Goal: Transaction & Acquisition: Purchase product/service

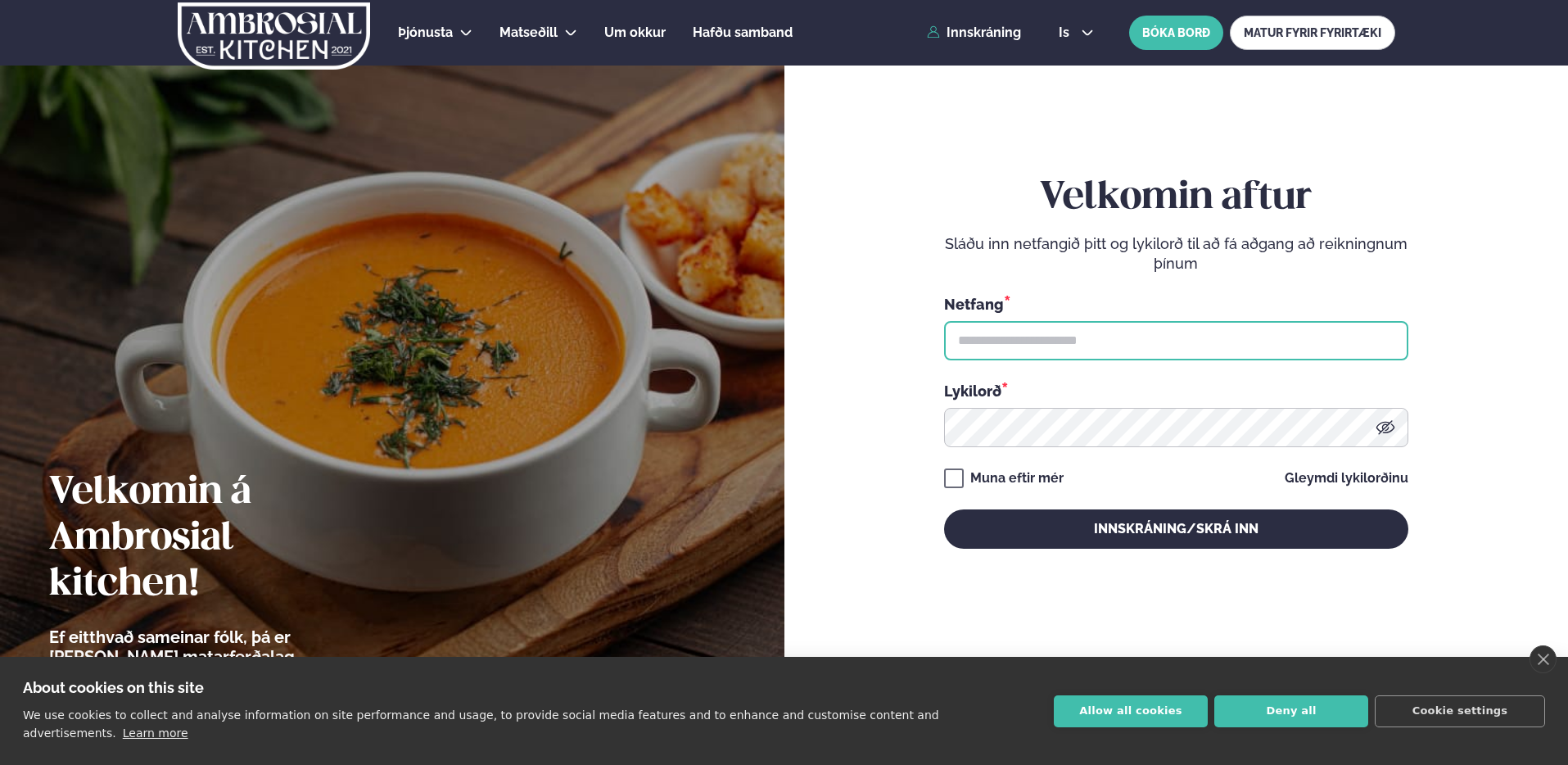
click at [1029, 339] on input "text" at bounding box center [1176, 340] width 464 height 39
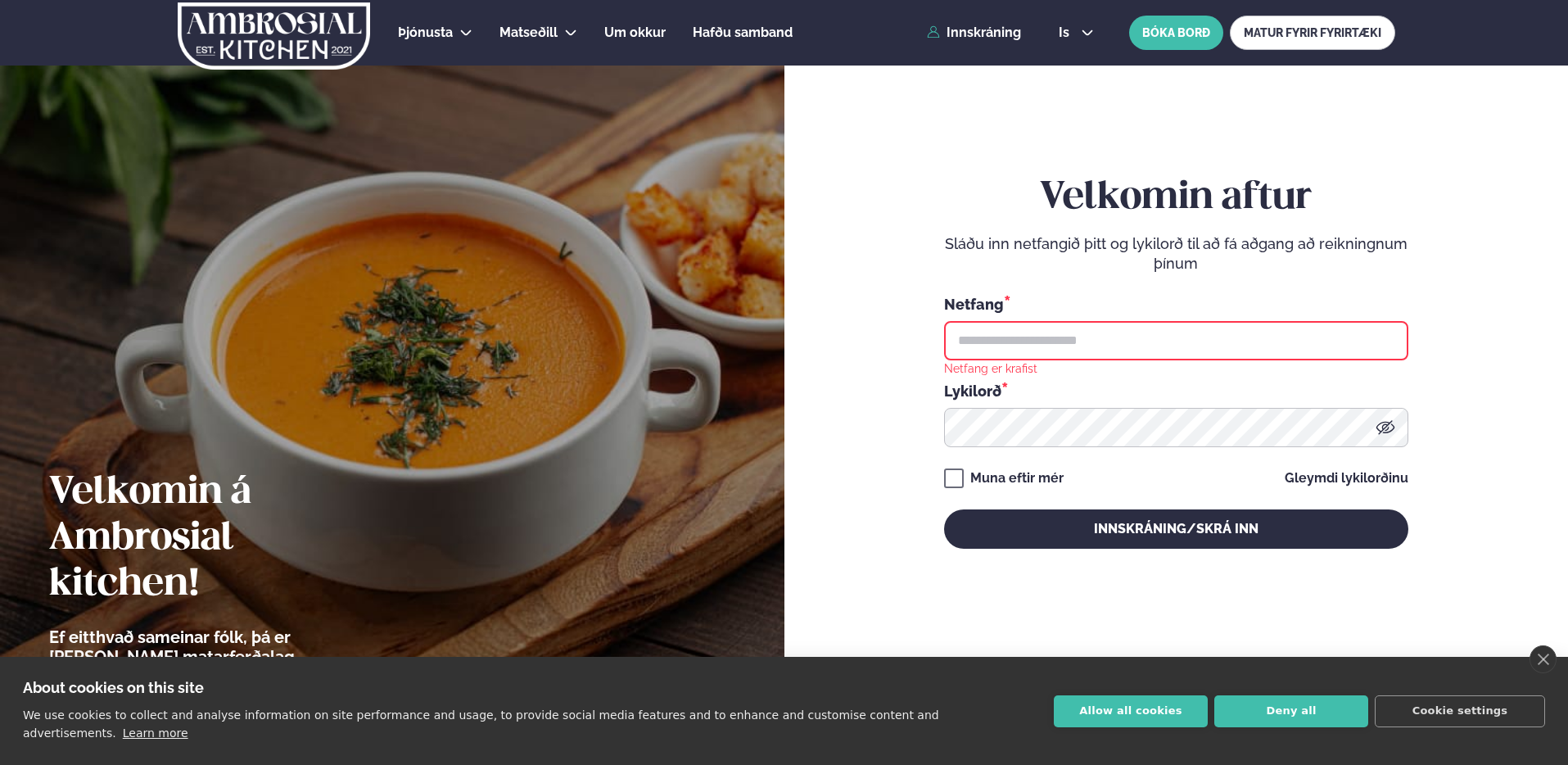
type input "**********"
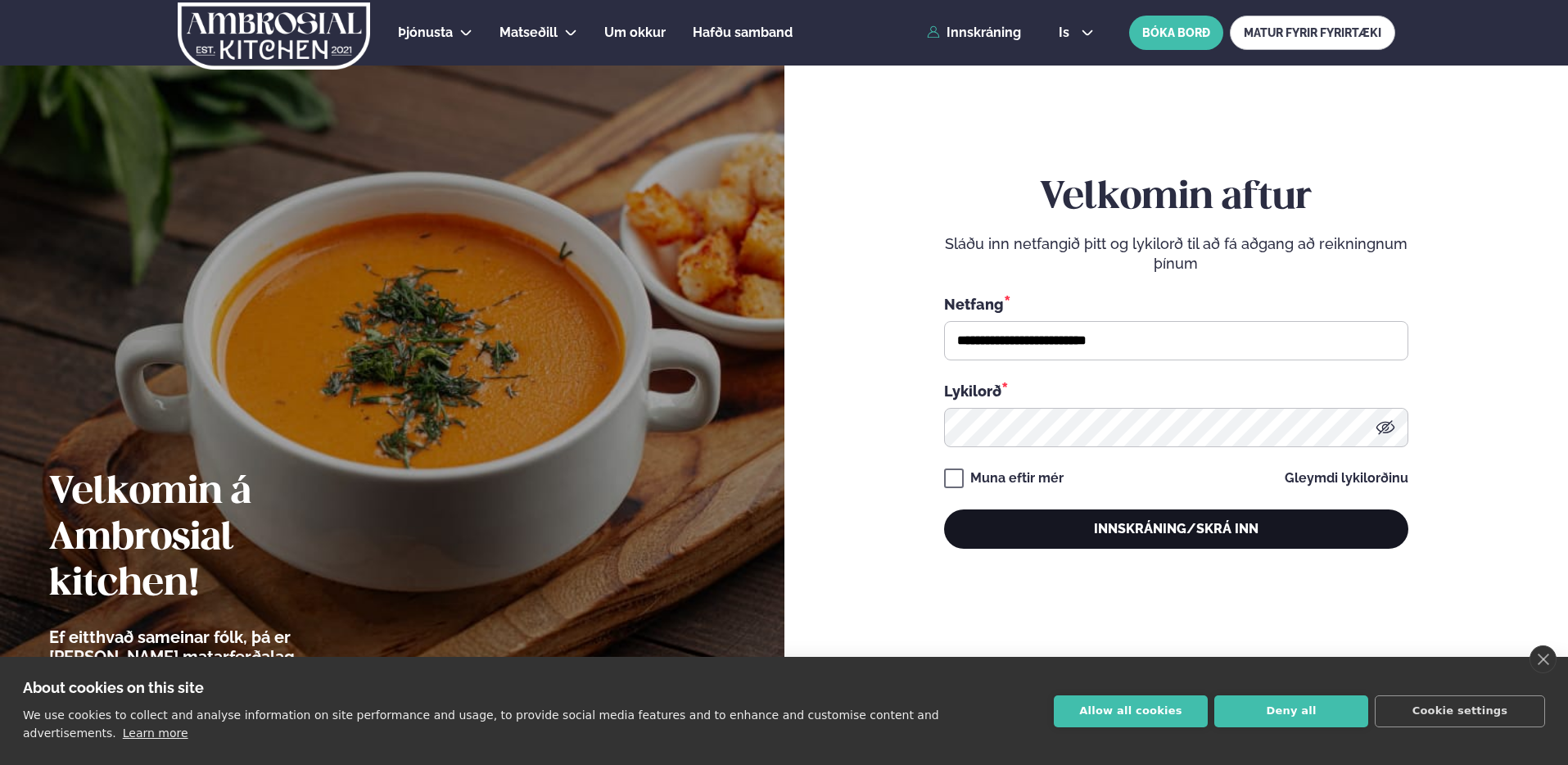
click at [1122, 532] on button "Innskráning/Skrá inn" at bounding box center [1176, 528] width 464 height 39
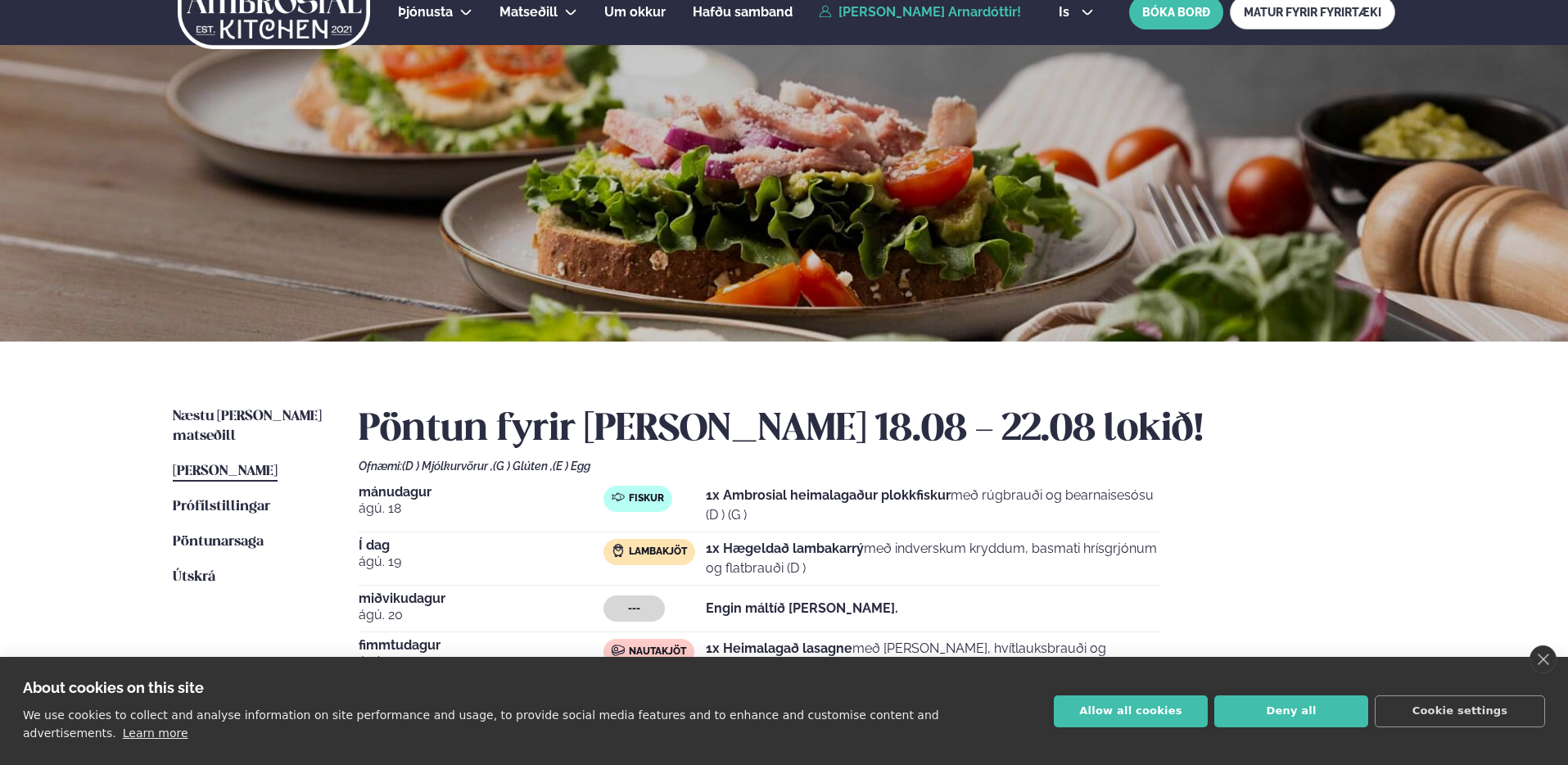
scroll to position [138, 0]
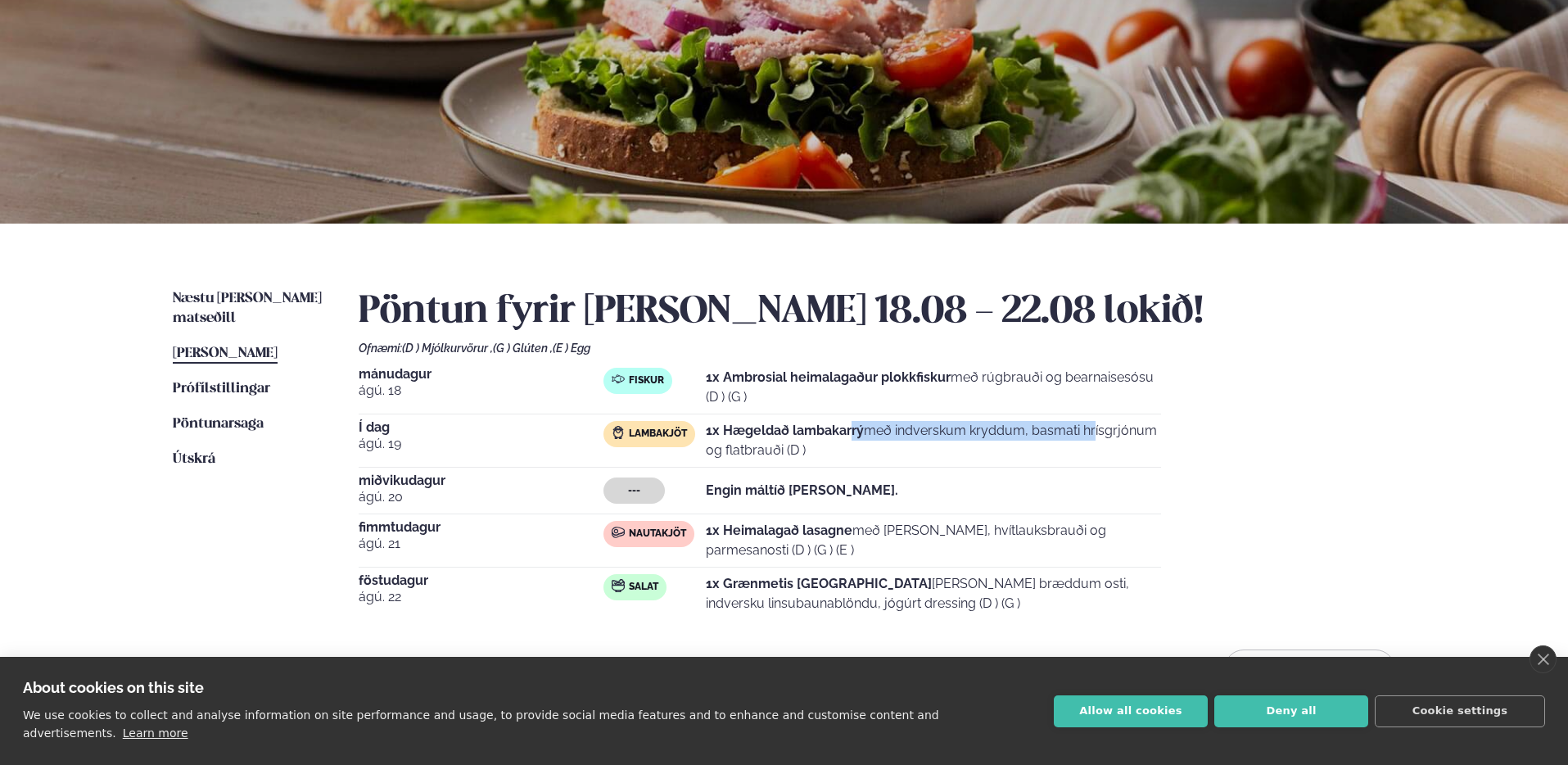
drag, startPoint x: 854, startPoint y: 429, endPoint x: 1021, endPoint y: 442, distance: 167.5
click at [1021, 441] on p "1x Hægeldað lambakarrý með indverskum kryddum, basmati hrísgrjónum og flatbrauð…" at bounding box center [934, 440] width 456 height 39
click at [1021, 442] on p "1x Hægeldað lambakarrý með indverskum kryddum, basmati hrísgrjónum og flatbrauð…" at bounding box center [934, 440] width 456 height 39
drag, startPoint x: 927, startPoint y: 430, endPoint x: 1116, endPoint y: 460, distance: 191.4
click at [1116, 460] on p "1x Hægeldað lambakarrý með indverskum kryddum, basmati hrísgrjónum og flatbrauð…" at bounding box center [934, 440] width 456 height 39
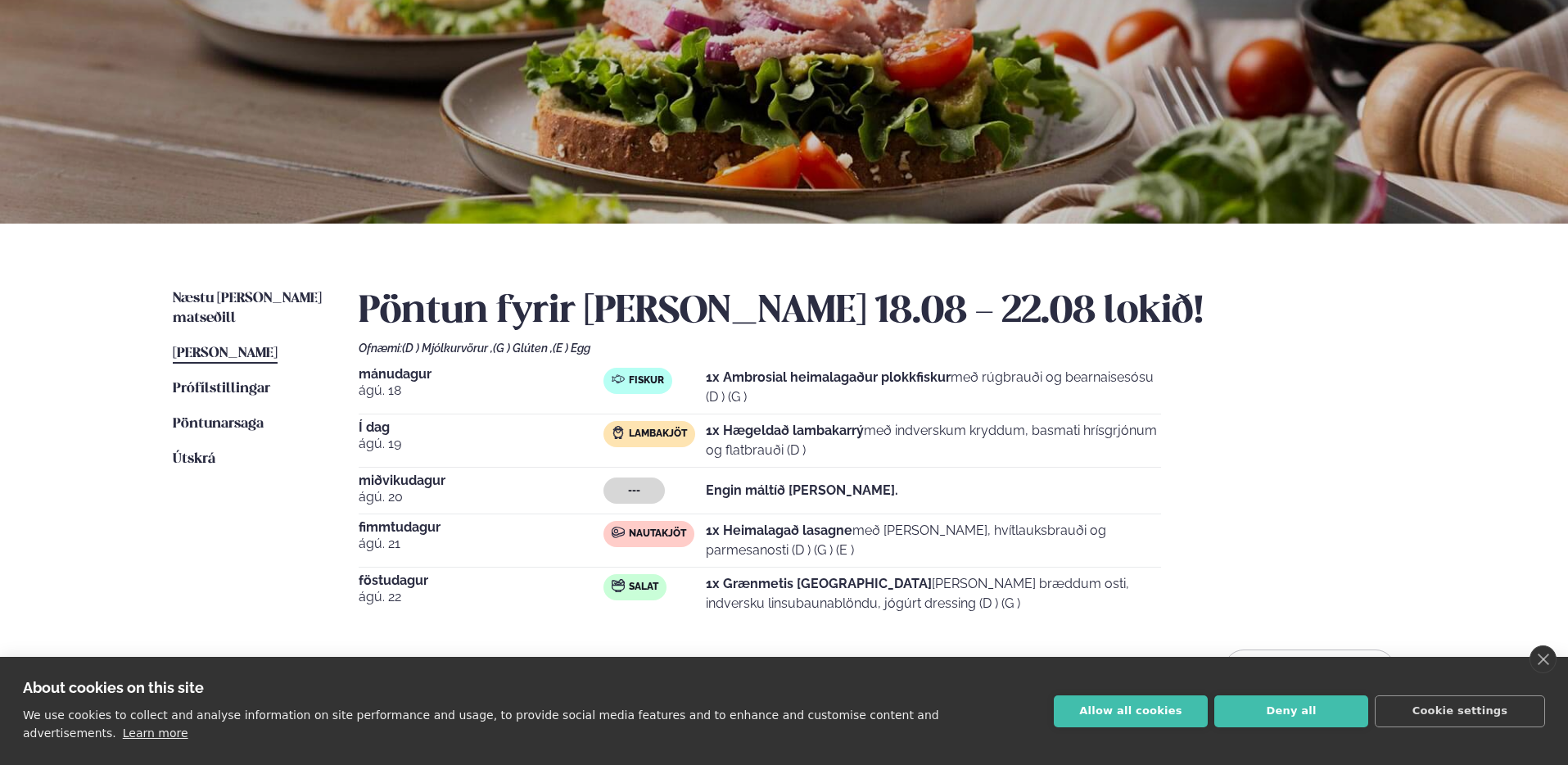
click at [1114, 460] on p "1x Hægeldað lambakarrý með indverskum kryddum, basmati hrísgrjónum og flatbrauð…" at bounding box center [934, 440] width 456 height 39
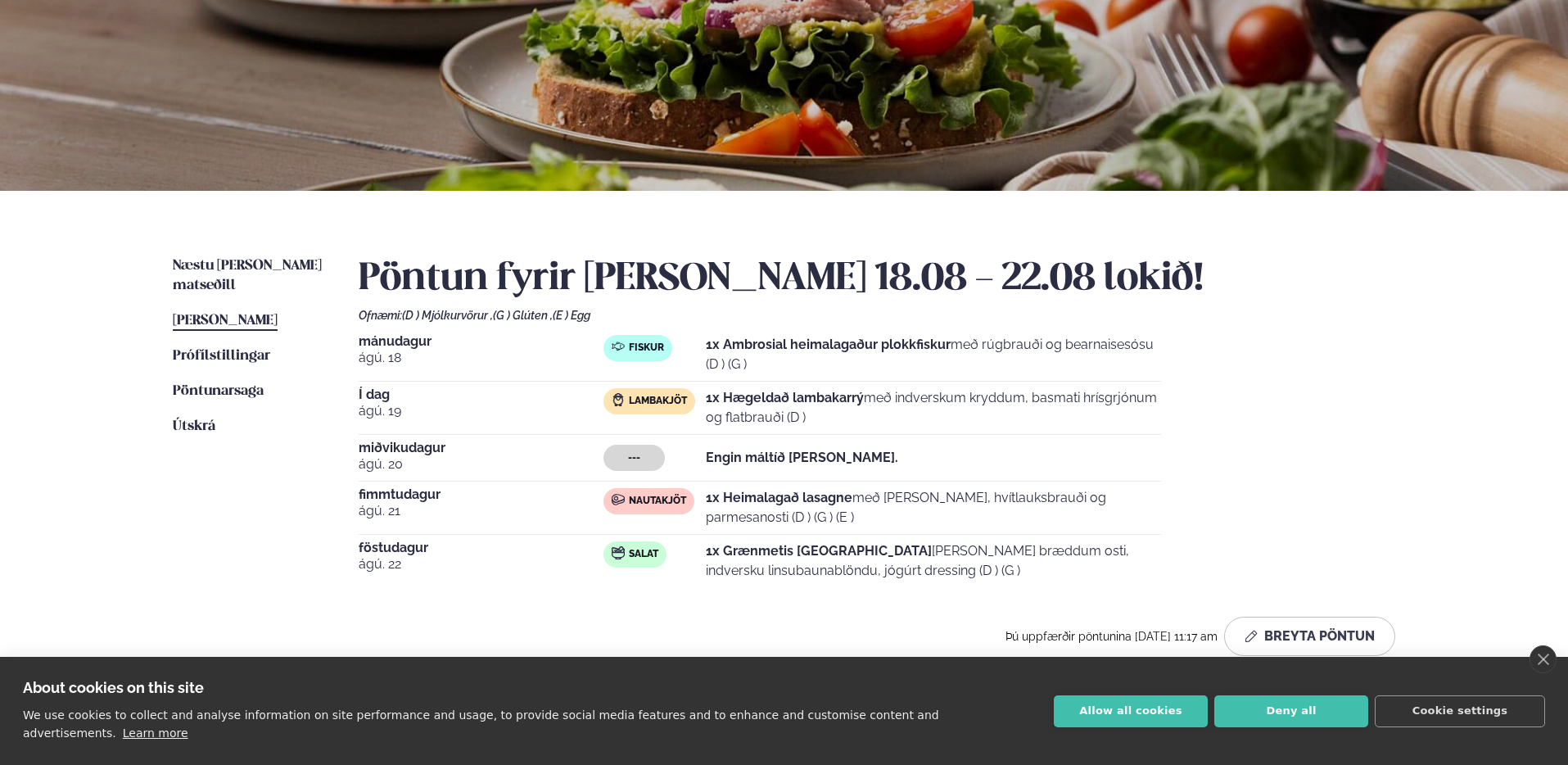
scroll to position [161, 0]
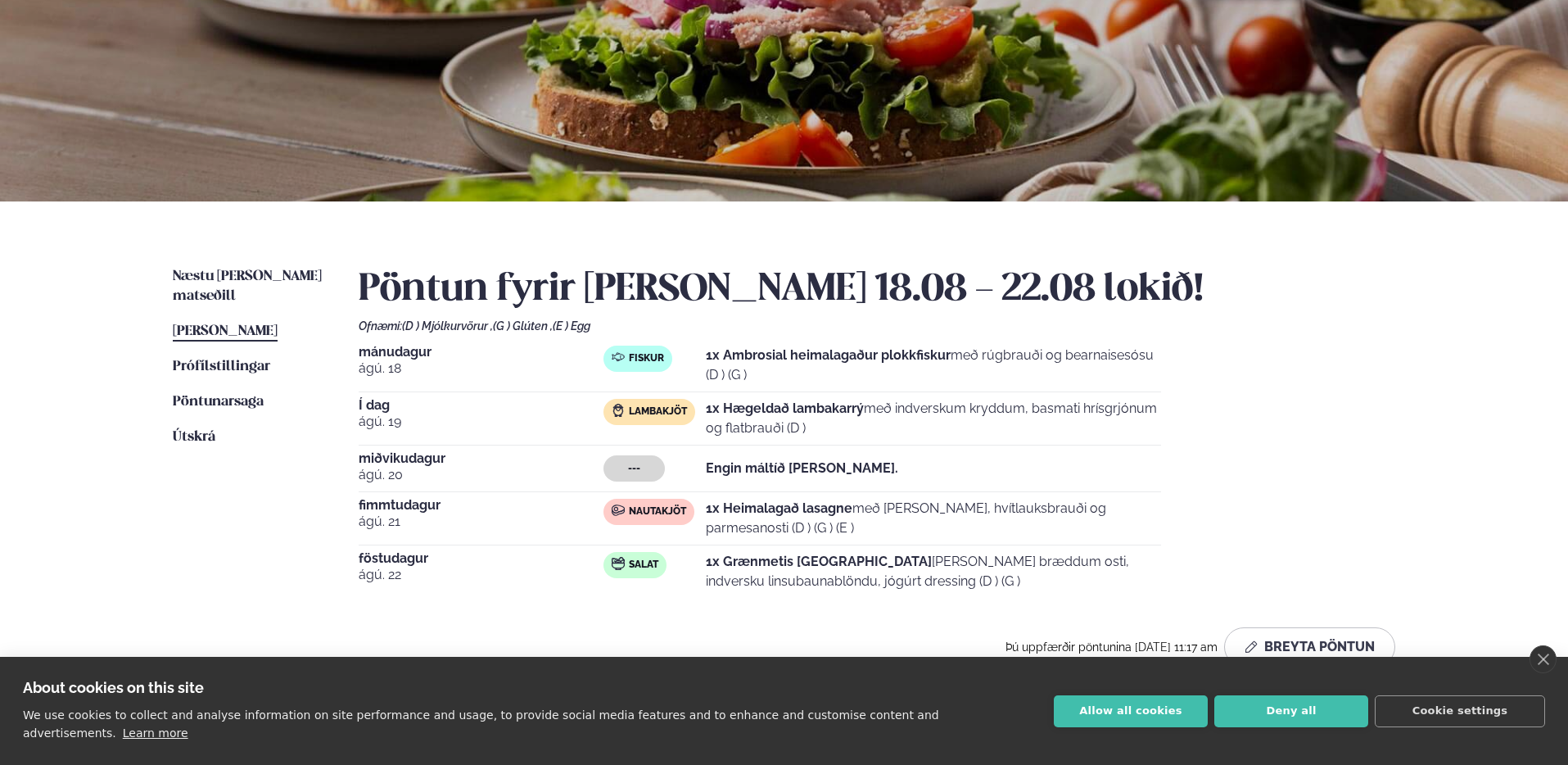
click at [245, 262] on div "Næstu [PERSON_NAME] matseðill Næsta vika [PERSON_NAME] matseðill [PERSON_NAME] …" at bounding box center [784, 470] width 1321 height 538
click at [245, 267] on link "Næstu [PERSON_NAME] matseðill Næsta vika" at bounding box center [249, 286] width 153 height 39
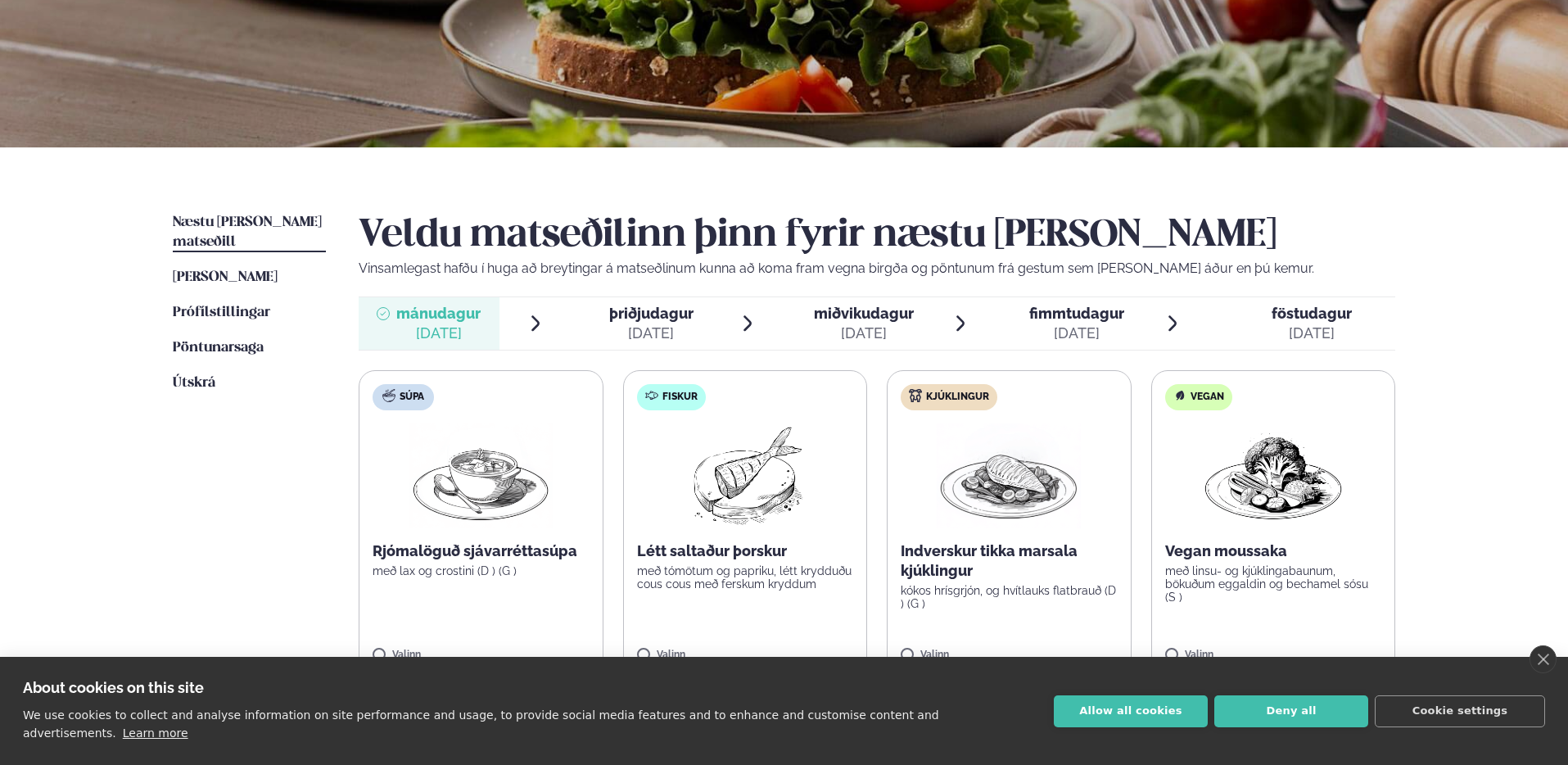
scroll to position [299, 0]
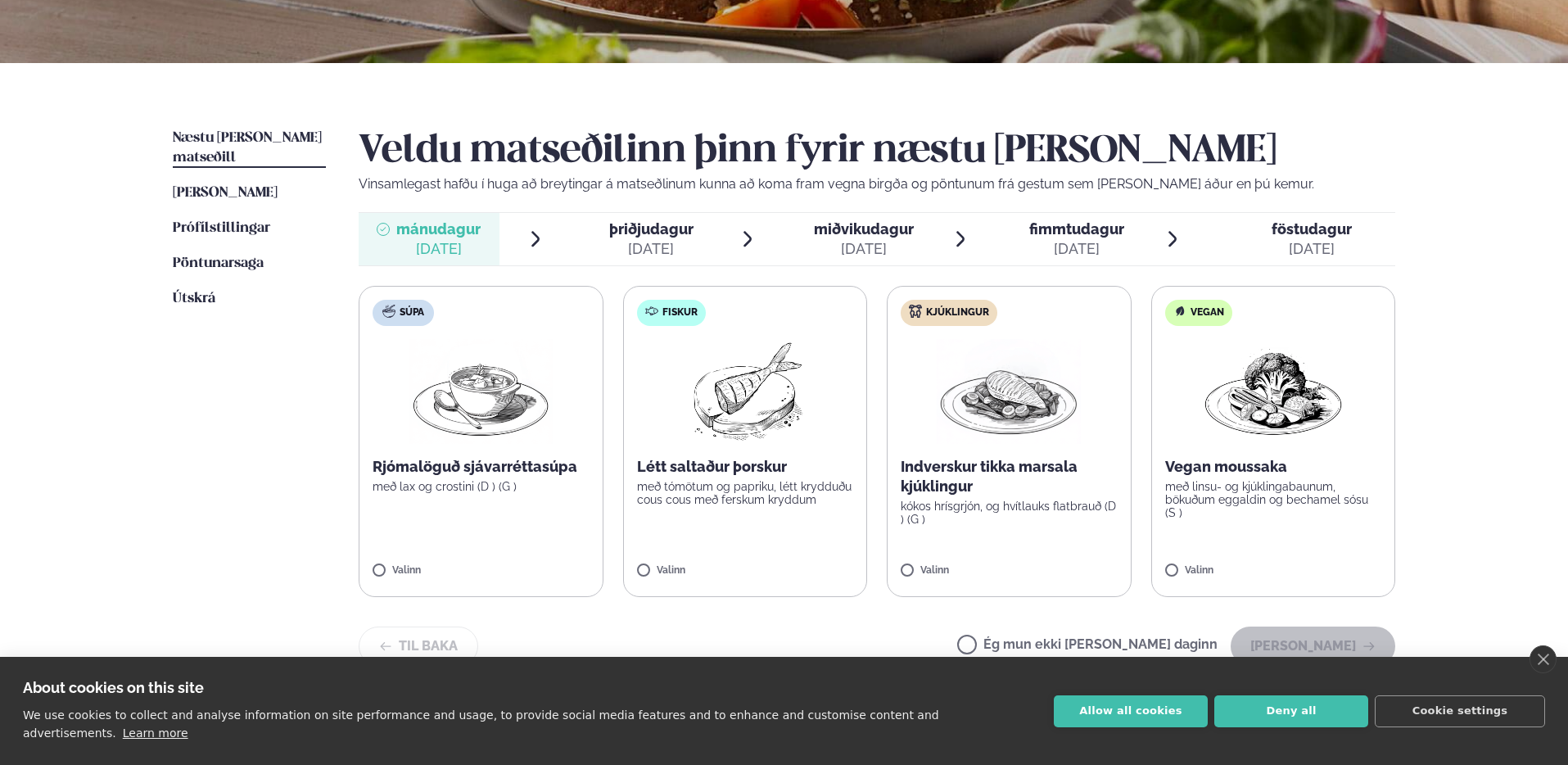
click at [672, 252] on div "[DATE]" at bounding box center [652, 249] width 85 height 20
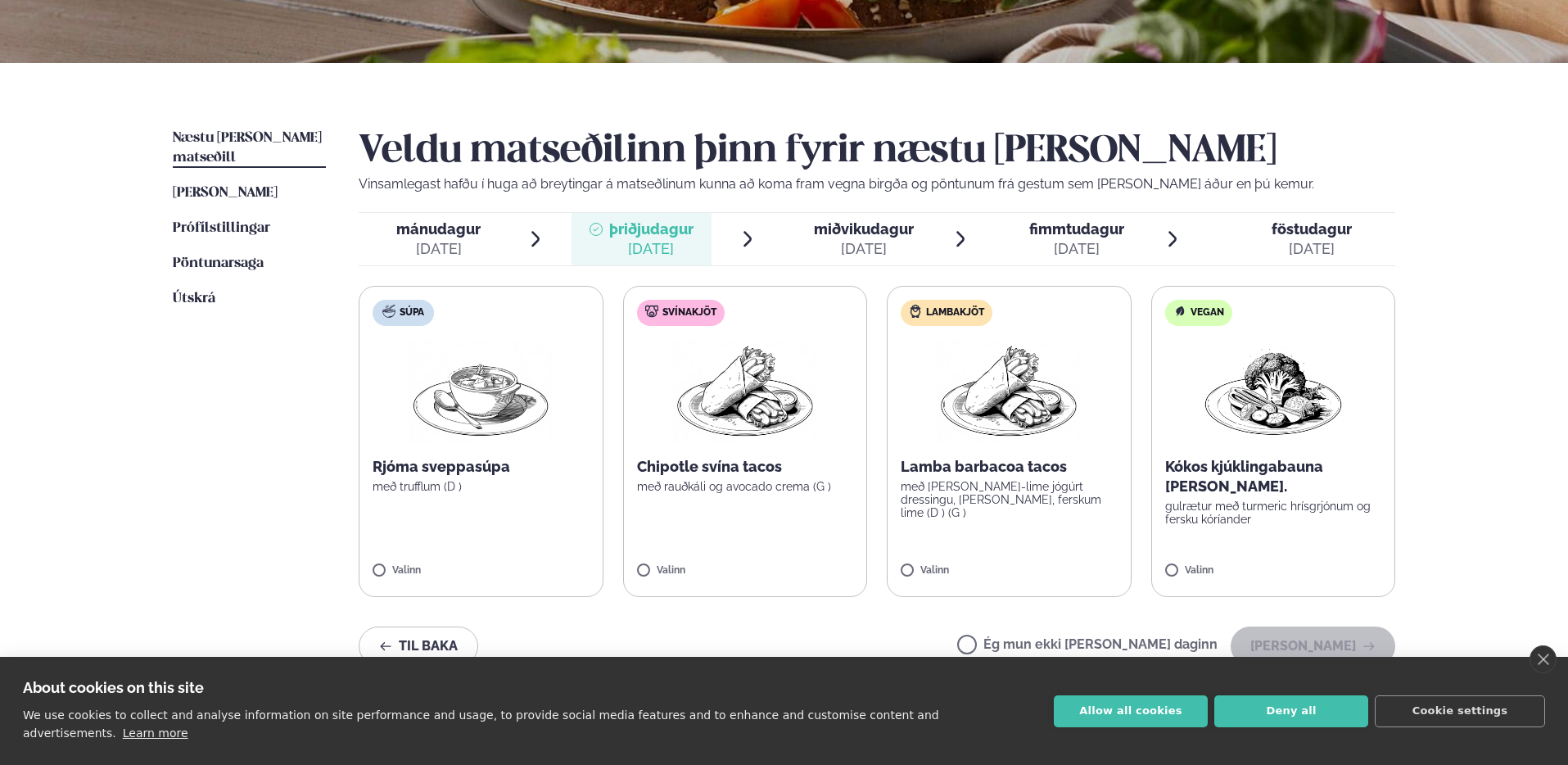
click at [881, 226] on span "miðvikudagur" at bounding box center [864, 229] width 100 height 17
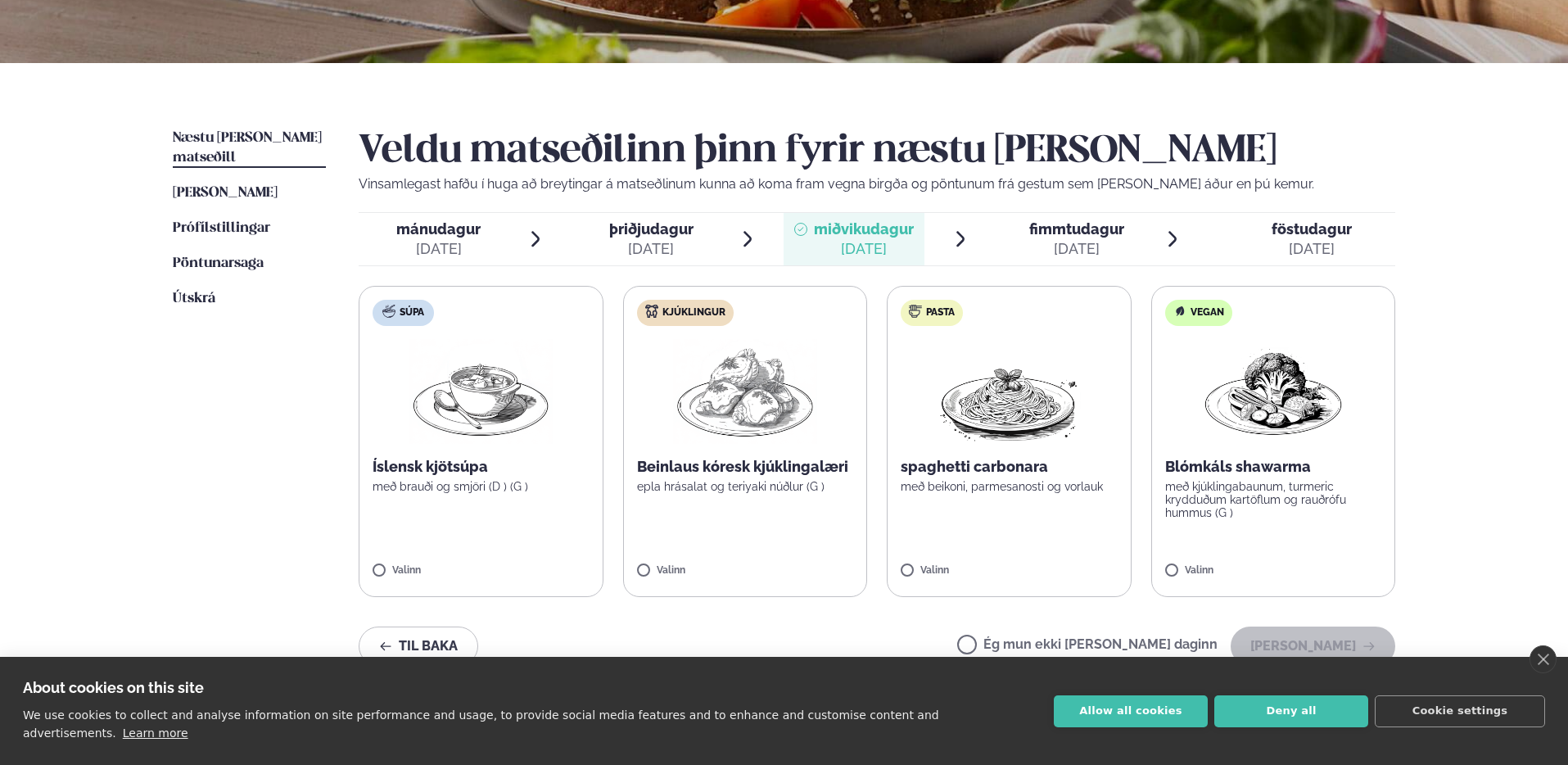
click at [1054, 244] on div "[DATE]" at bounding box center [1077, 249] width 95 height 20
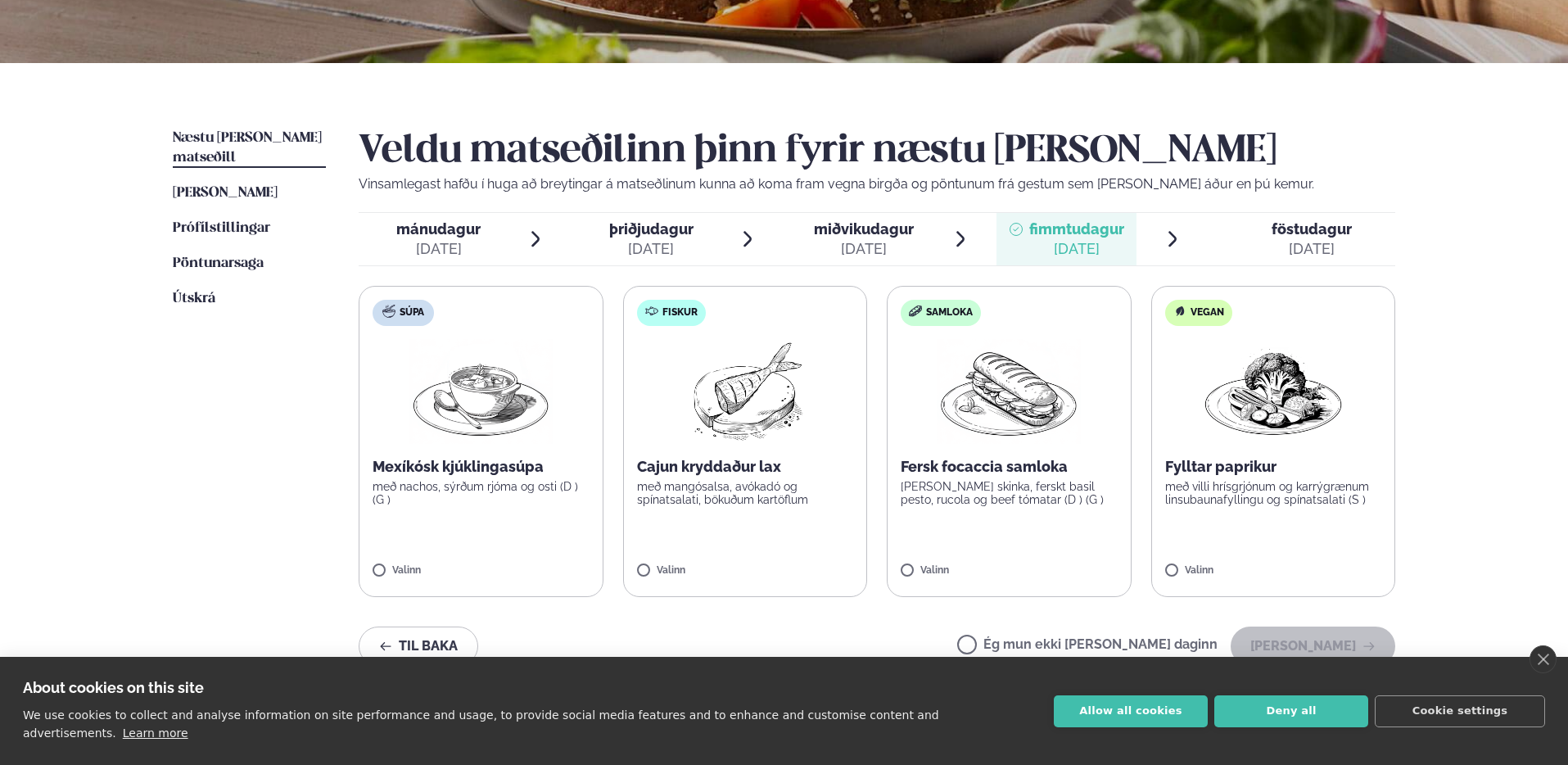
click at [1293, 247] on div "[DATE]" at bounding box center [1311, 249] width 80 height 20
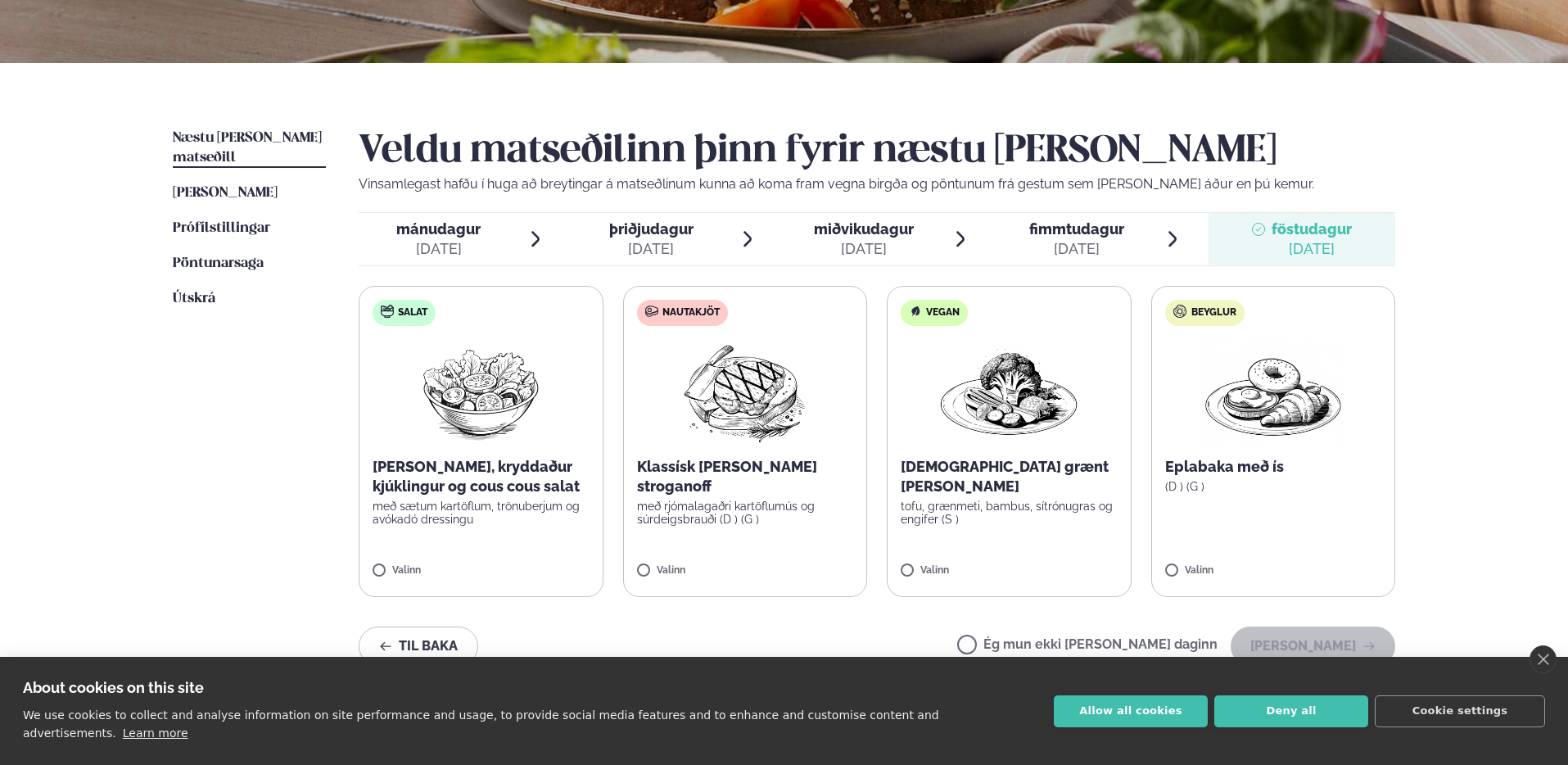
click at [456, 249] on div "[DATE]" at bounding box center [439, 249] width 85 height 20
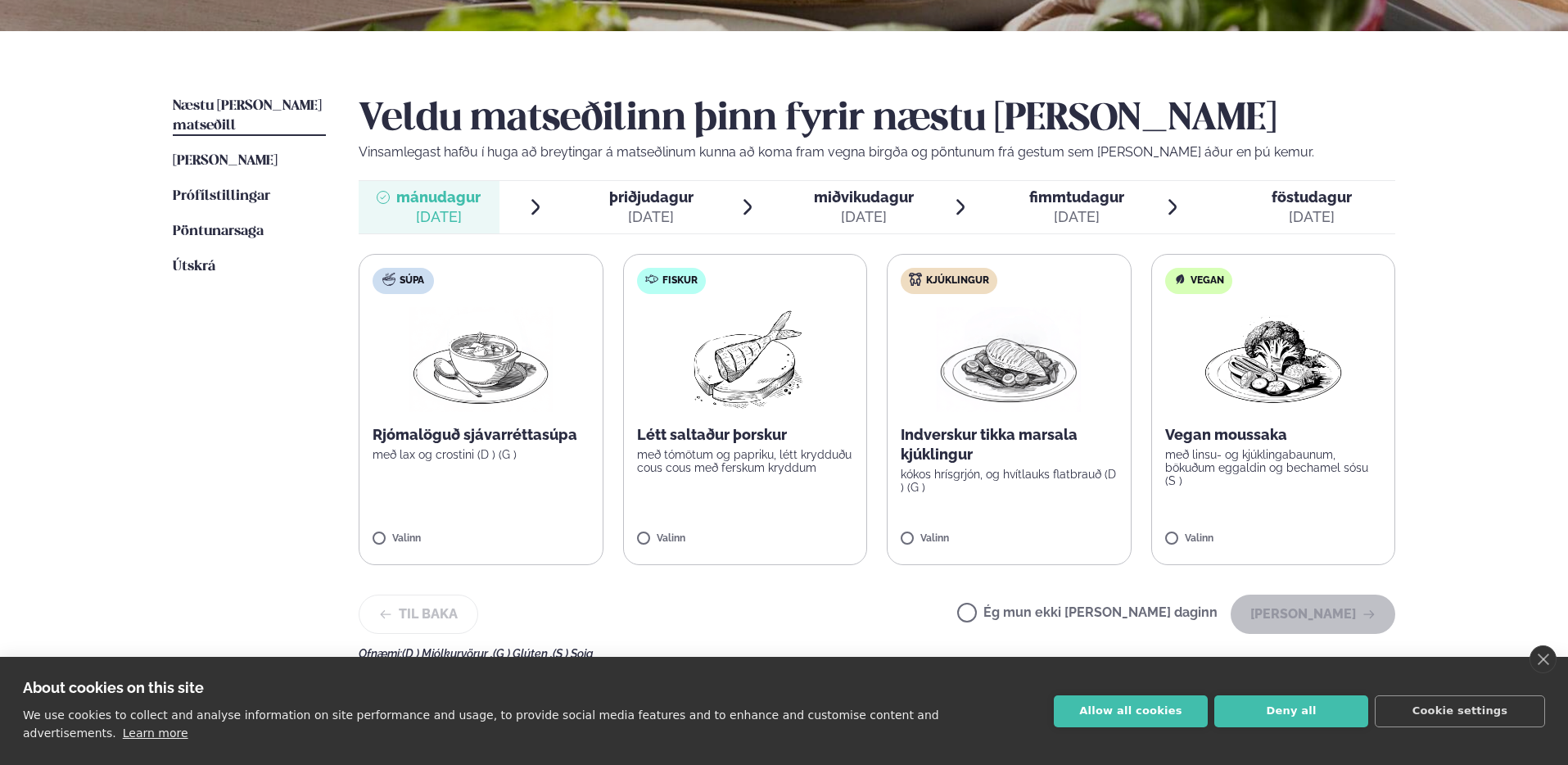
scroll to position [352, 0]
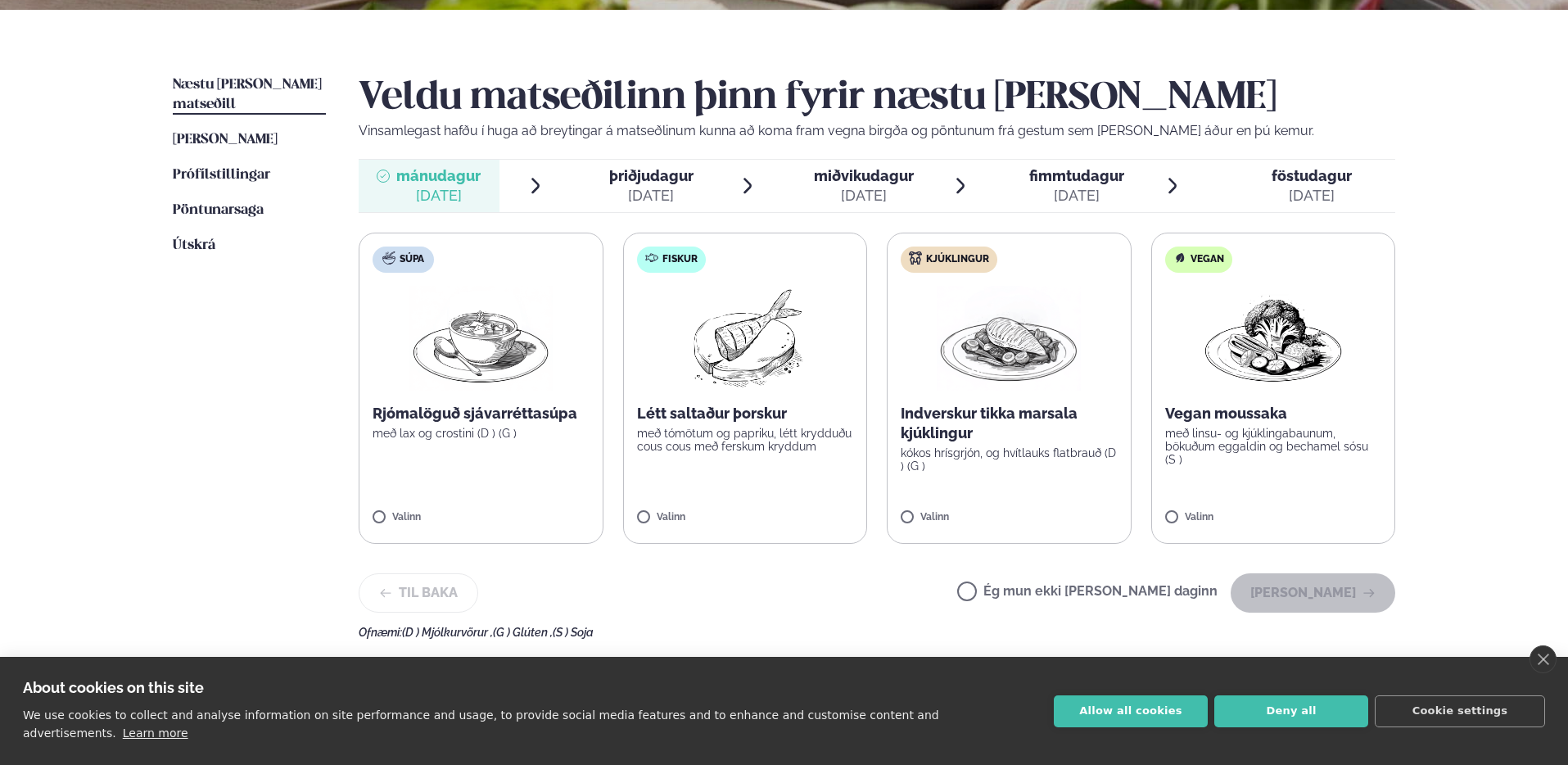
click at [946, 427] on p "Indverskur tikka marsala kjúklingur" at bounding box center [1009, 423] width 217 height 39
click at [1342, 602] on button "[PERSON_NAME]" at bounding box center [1313, 592] width 164 height 39
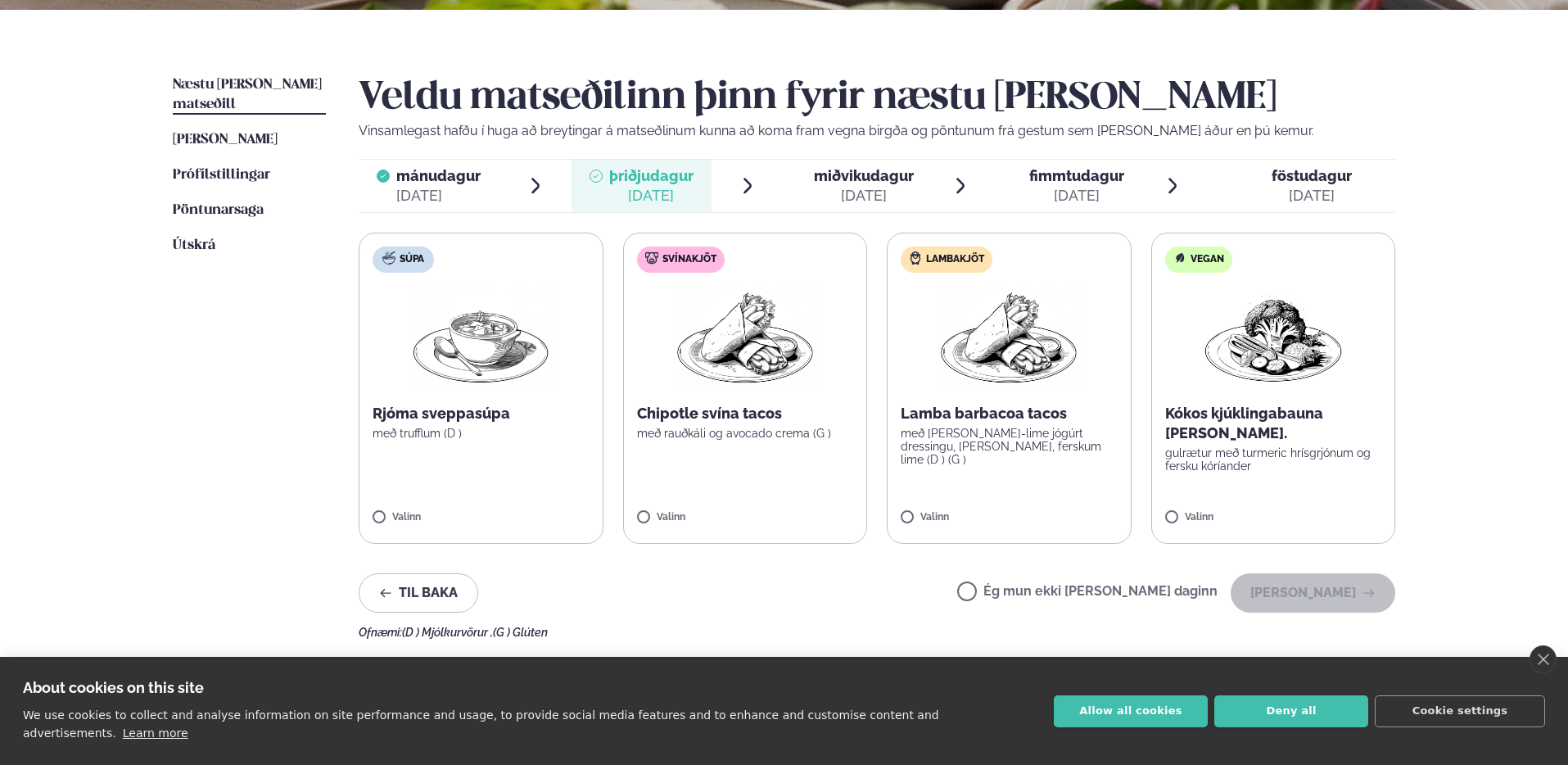
click at [1037, 420] on p "Lamba barbacoa tacos" at bounding box center [1009, 413] width 217 height 20
click at [1338, 600] on button "[PERSON_NAME]" at bounding box center [1313, 592] width 164 height 39
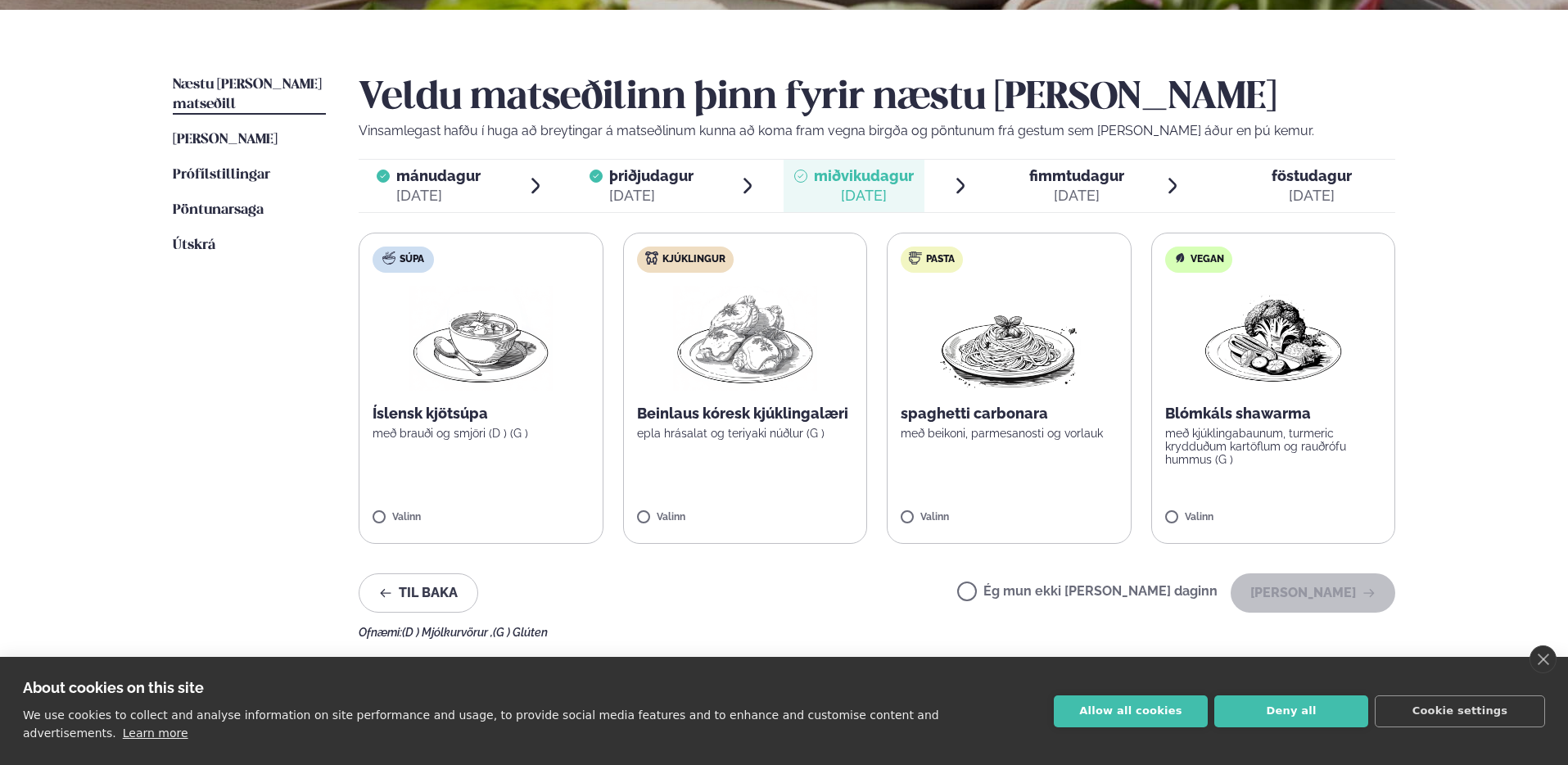
click at [998, 438] on p "með beikoni, parmesanosti og vorlauk" at bounding box center [1009, 433] width 217 height 13
click at [1325, 595] on button "[PERSON_NAME]" at bounding box center [1313, 592] width 164 height 39
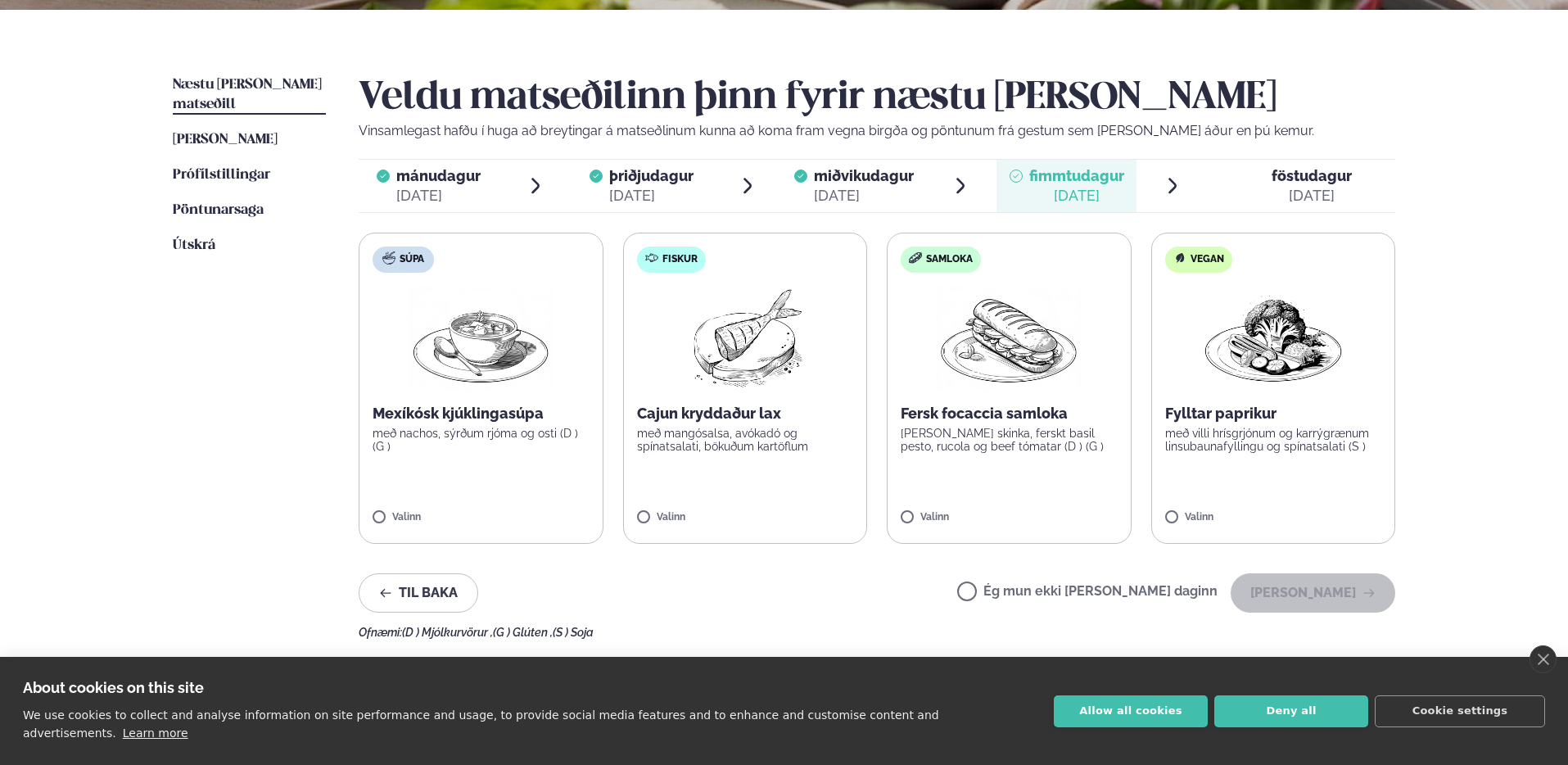
click at [982, 404] on p "Fersk focaccia samloka" at bounding box center [1009, 413] width 217 height 20
click at [1329, 596] on button "[PERSON_NAME]" at bounding box center [1313, 592] width 164 height 39
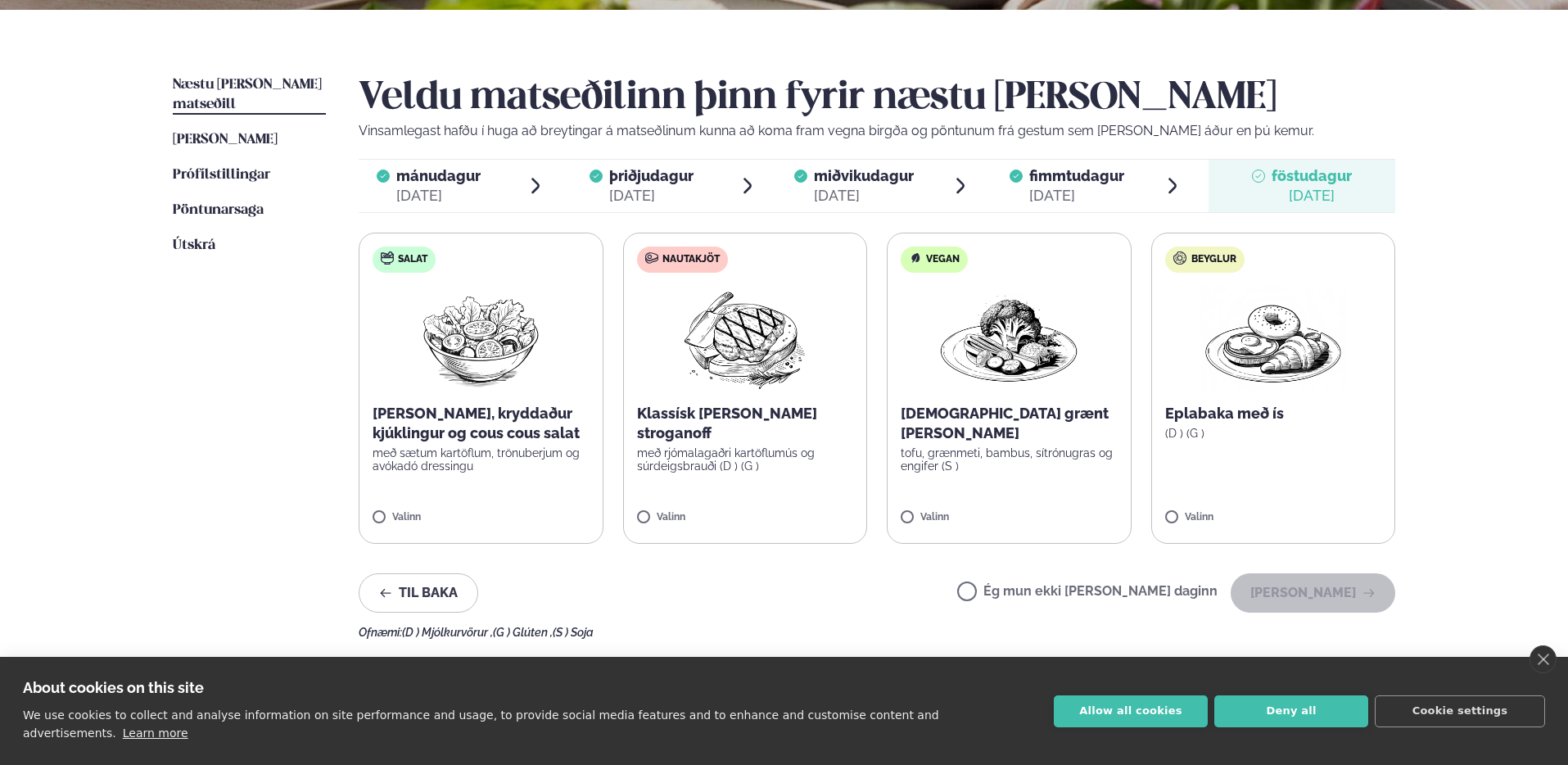
click at [1233, 502] on label "Beyglur Eplabaka með ís (D ) (G ) Valinn" at bounding box center [1273, 388] width 245 height 311
click at [1232, 507] on icon at bounding box center [1225, 510] width 16 height 16
click at [775, 446] on p "með rjómalagaðri kartöflumús og súrdeigsbrauði (D ) (G )" at bounding box center [745, 459] width 217 height 26
click at [1333, 602] on button "[PERSON_NAME]" at bounding box center [1313, 592] width 164 height 39
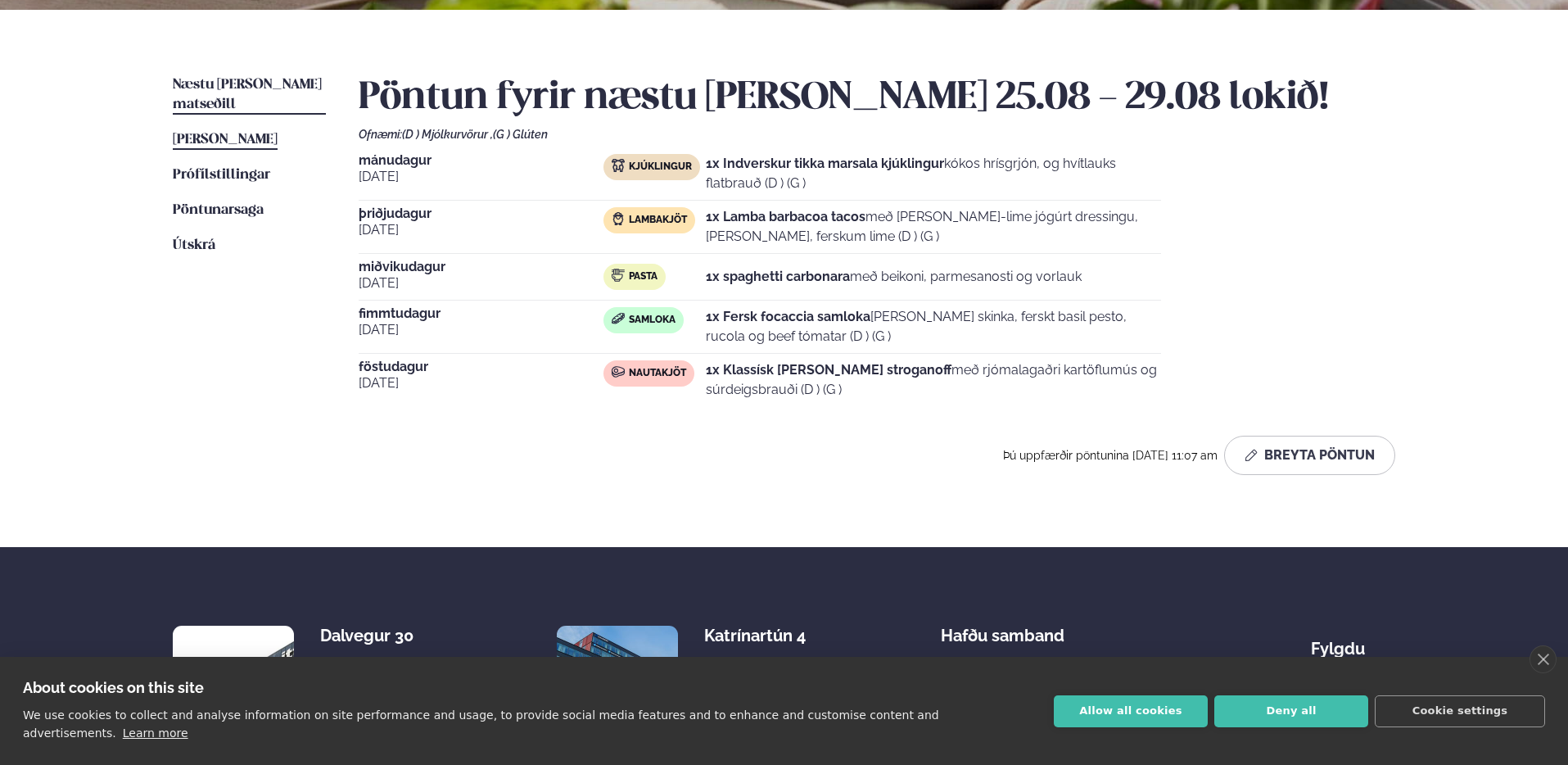
click at [237, 132] on span "[PERSON_NAME]" at bounding box center [225, 139] width 105 height 14
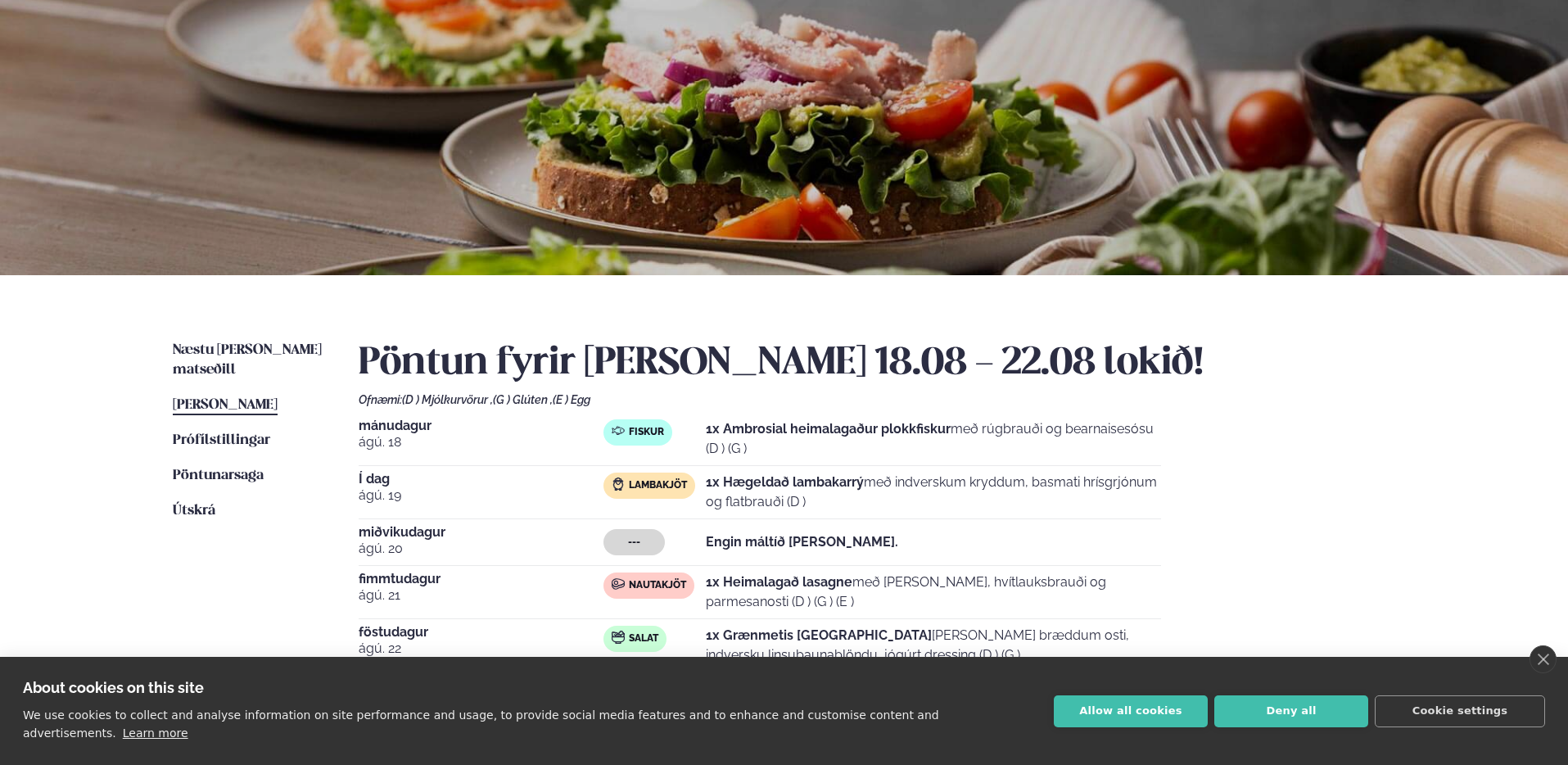
scroll to position [239, 0]
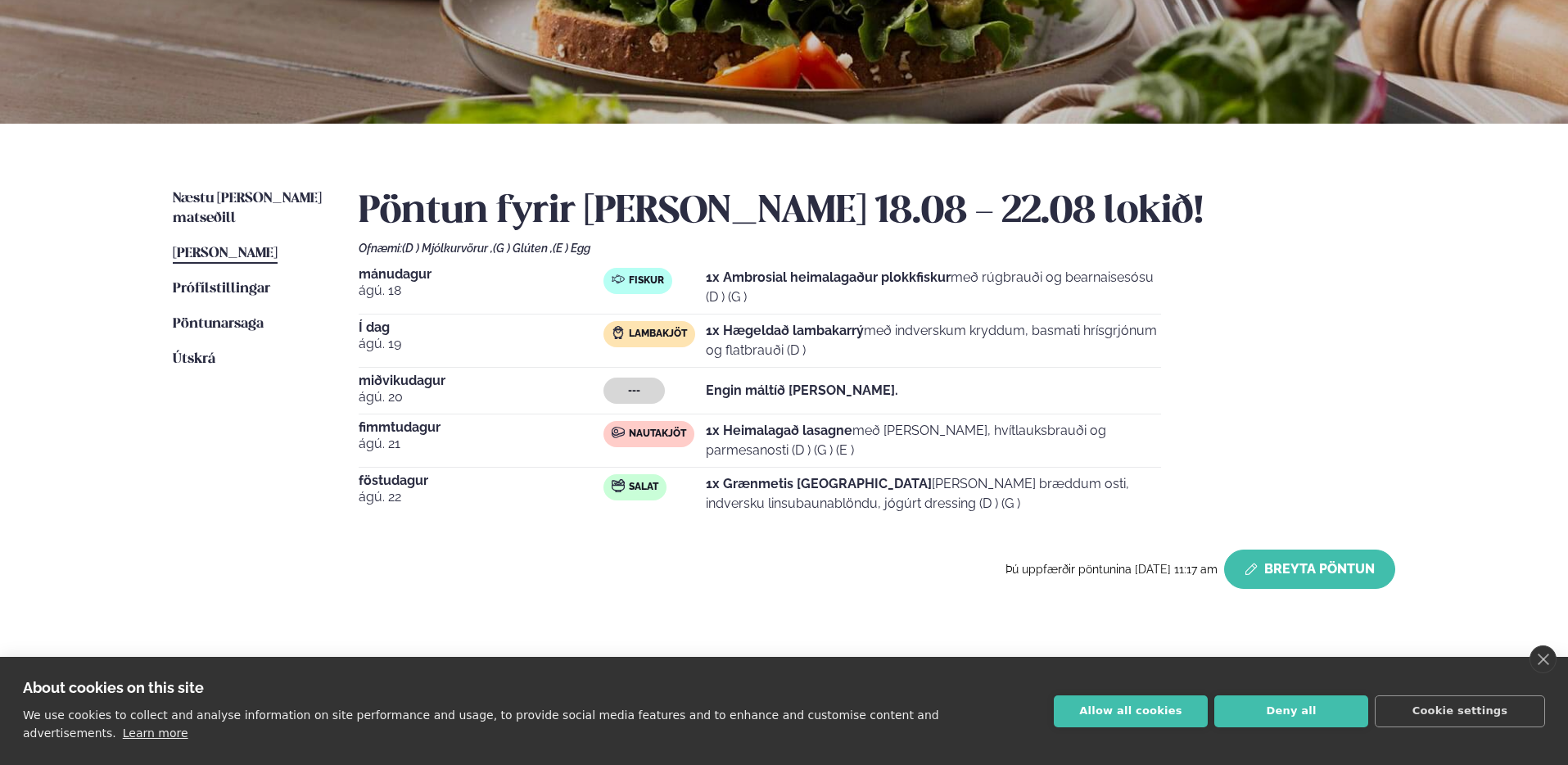
click at [1306, 577] on button "Breyta Pöntun" at bounding box center [1310, 569] width 171 height 39
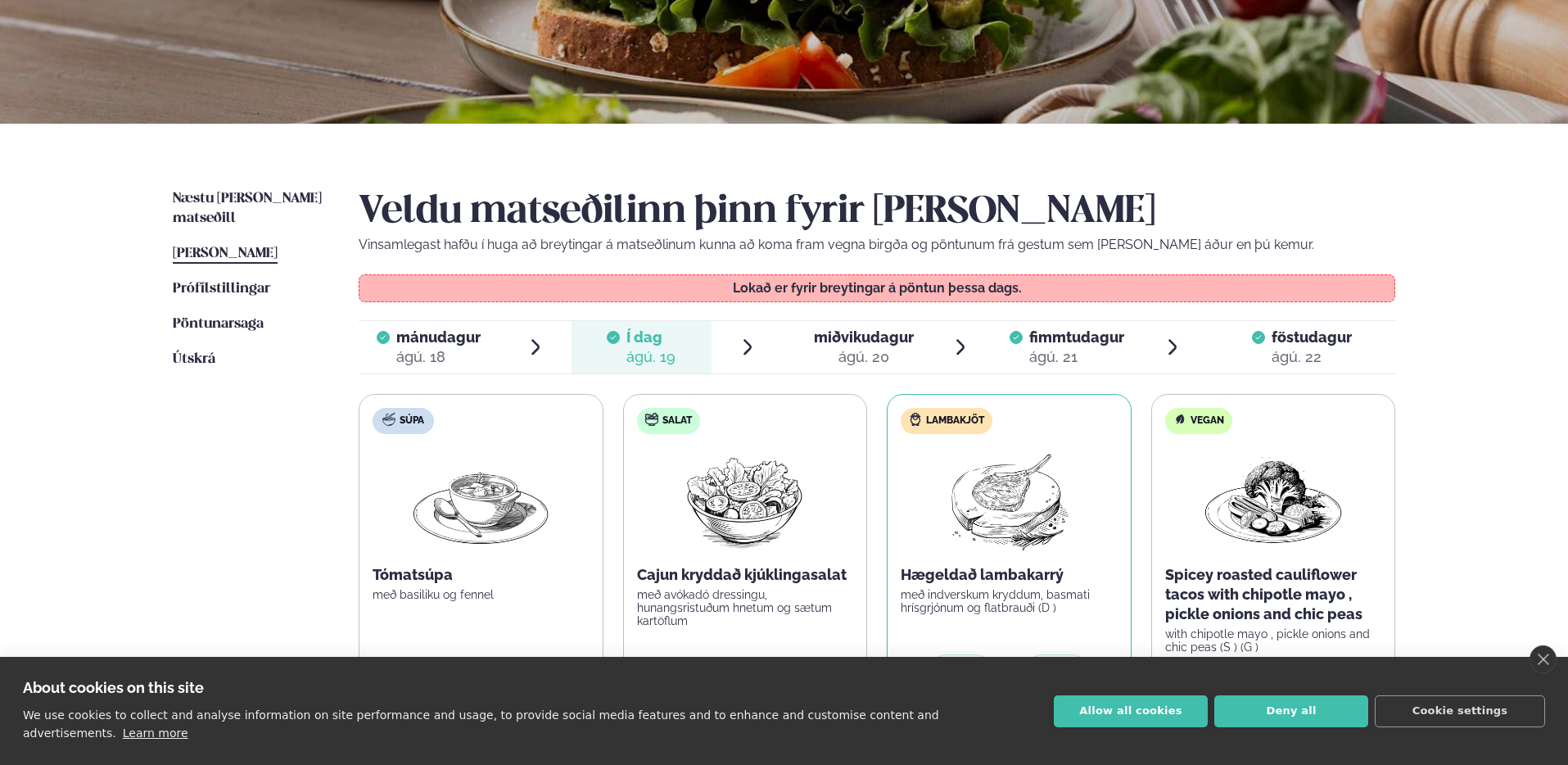
click at [819, 359] on div "ágú. 20" at bounding box center [864, 357] width 100 height 20
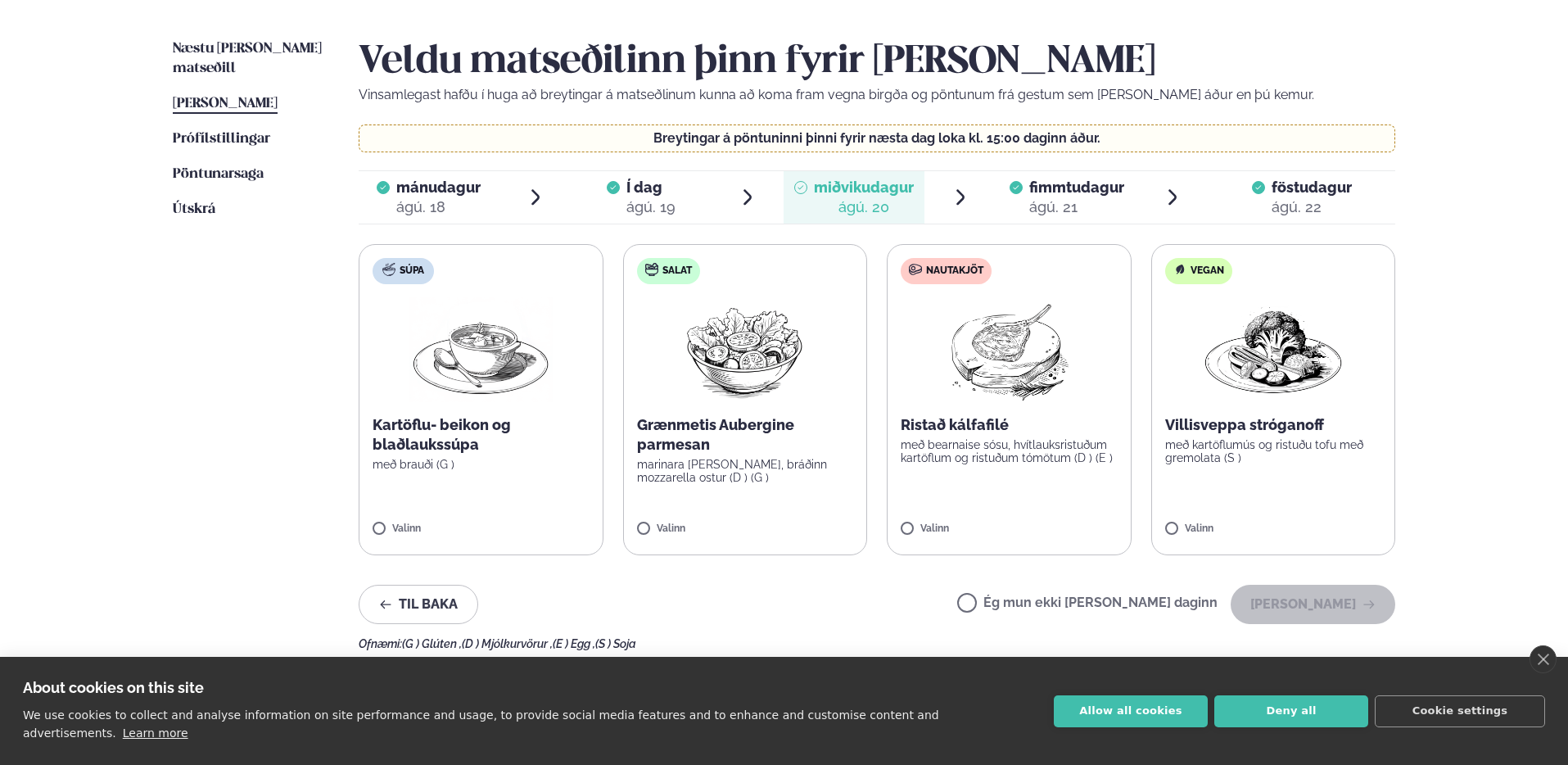
scroll to position [398, 0]
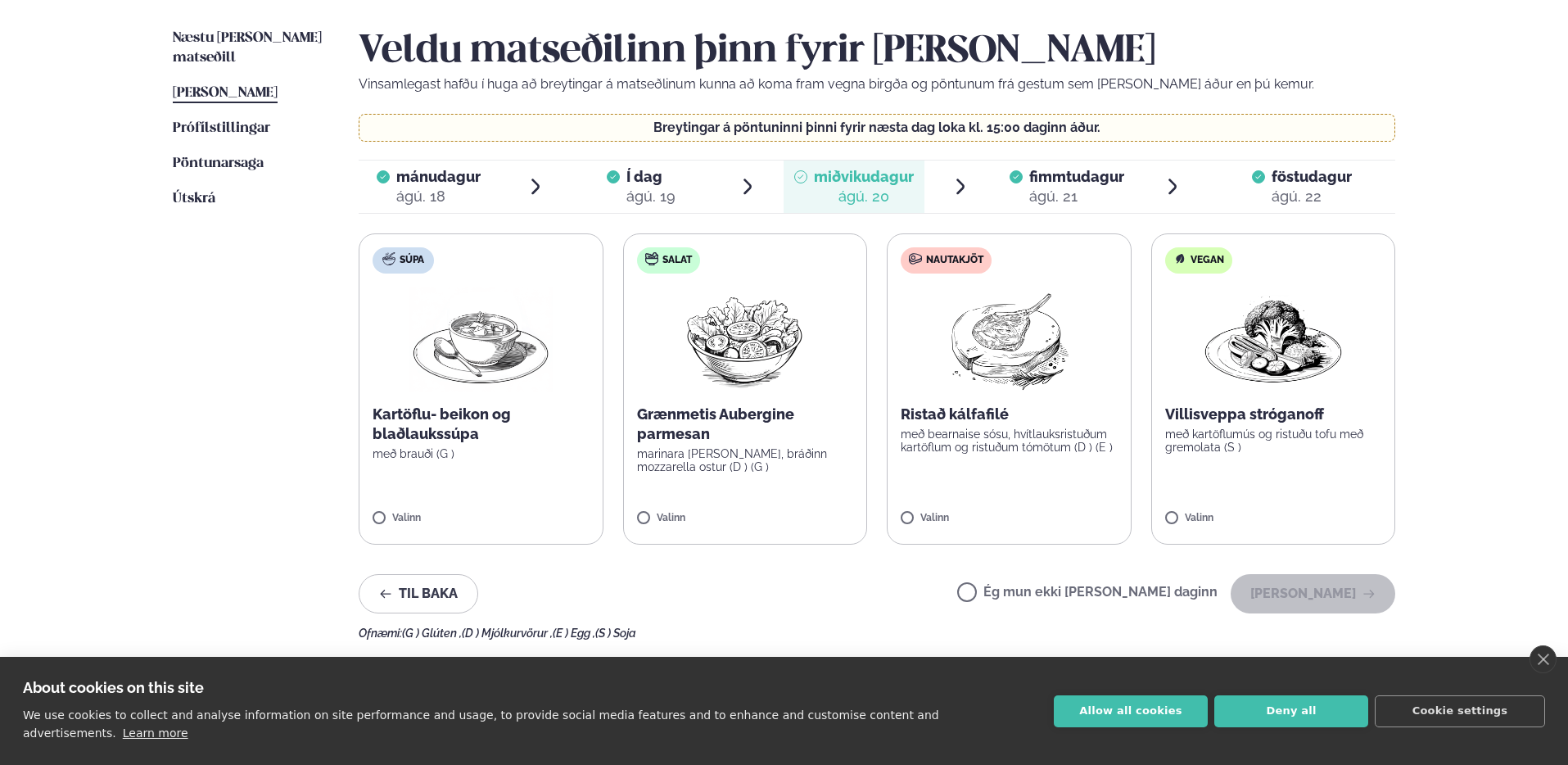
click at [1314, 462] on label "Vegan Villisveppa stróganoff með kartöflumús og ristuðu tofu með gremolata (S )…" at bounding box center [1273, 389] width 245 height 311
click at [1224, 405] on p "Villisveppa stróganoff" at bounding box center [1273, 414] width 217 height 20
click at [1333, 590] on button "[PERSON_NAME]" at bounding box center [1313, 593] width 164 height 39
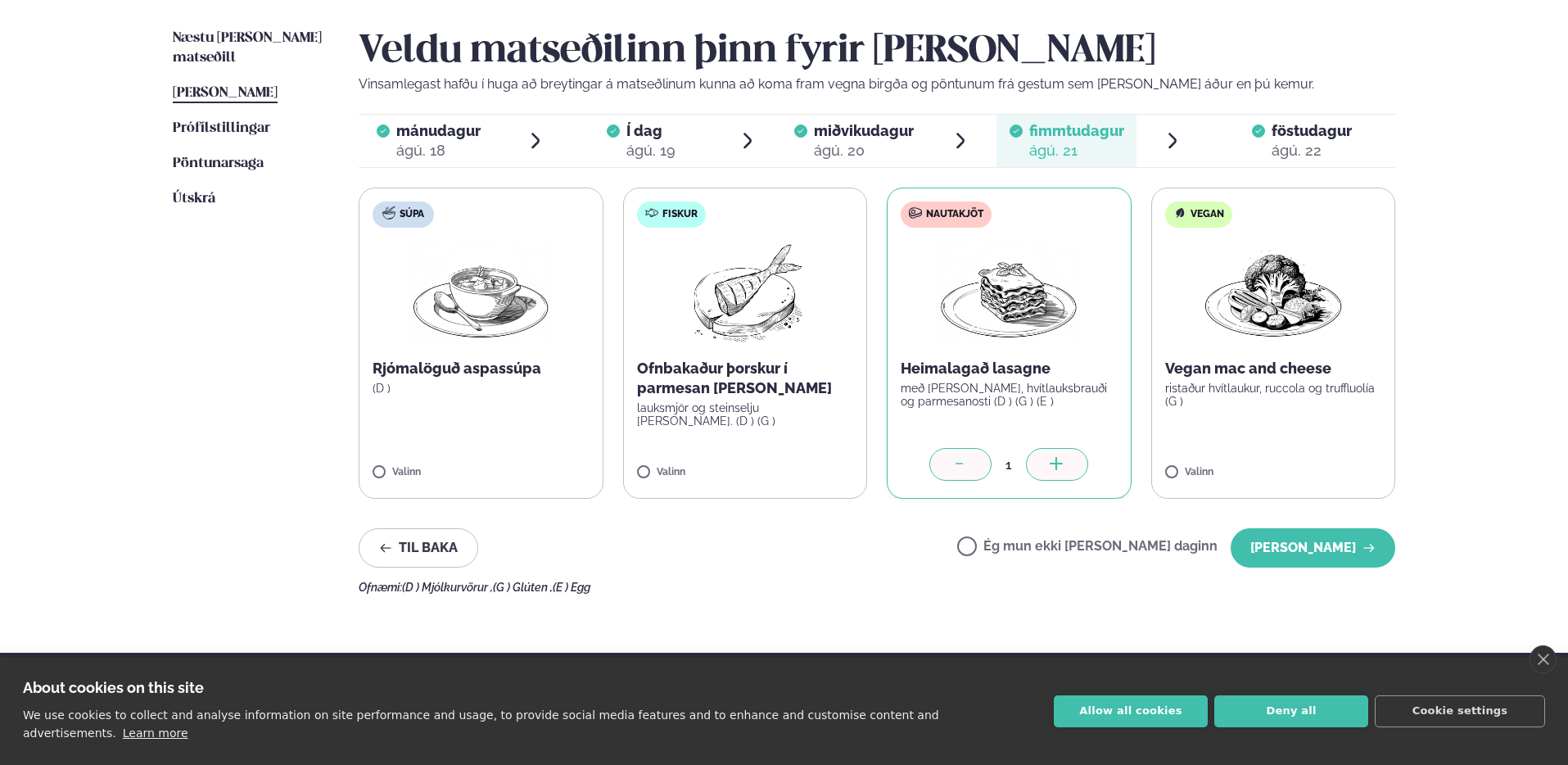
click at [224, 86] on span "[PERSON_NAME]" at bounding box center [225, 92] width 105 height 14
click at [231, 43] on span "Næstu [PERSON_NAME] matseðill" at bounding box center [247, 48] width 149 height 34
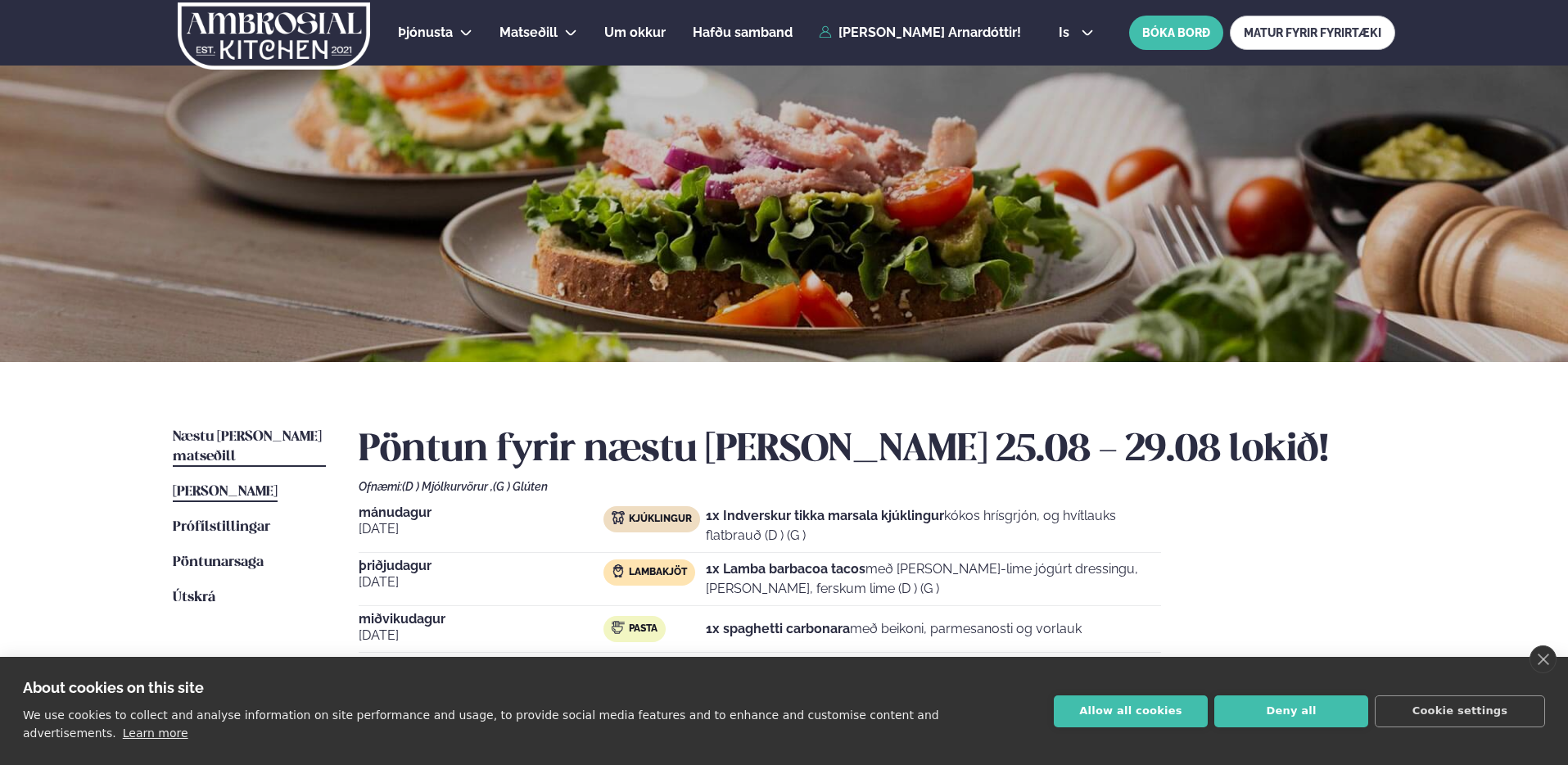
click at [234, 482] on link "[PERSON_NAME] matseðill [PERSON_NAME]" at bounding box center [225, 492] width 105 height 20
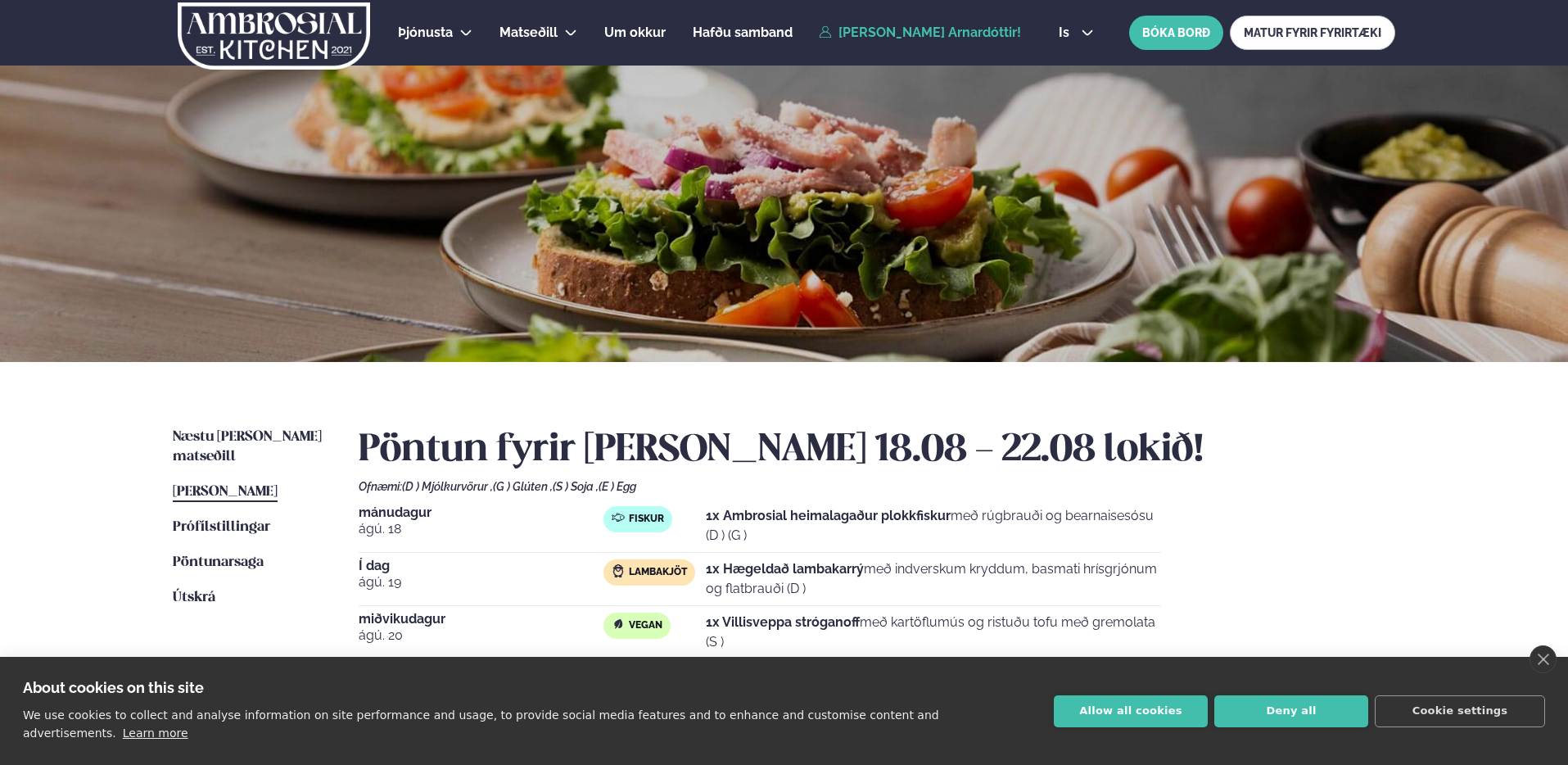
scroll to position [145, 0]
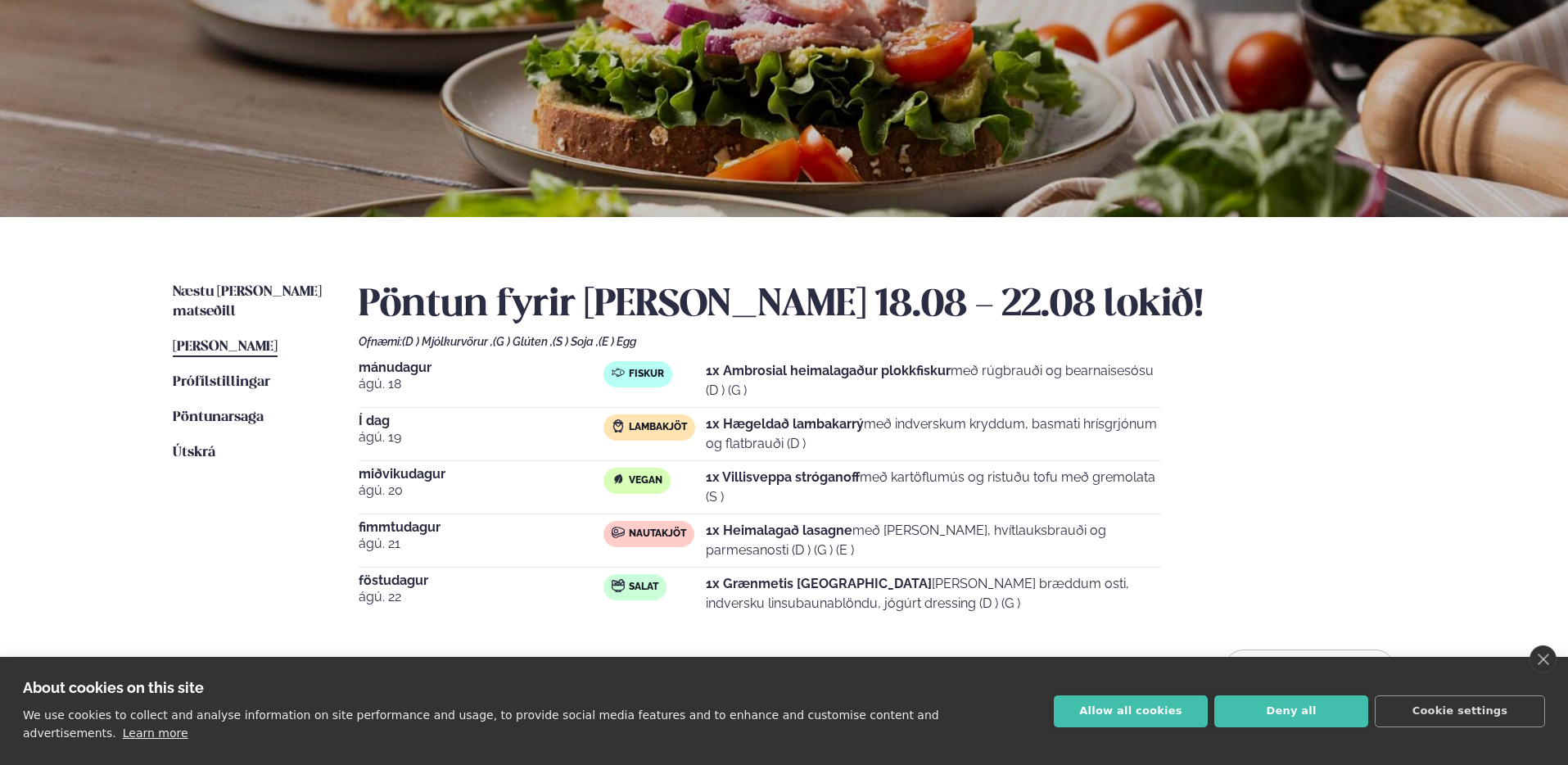
drag, startPoint x: 712, startPoint y: 483, endPoint x: 1130, endPoint y: 512, distance: 419.0
click at [1123, 513] on div "[DATE] Vegan 1x Villisveppa stróganoff með kartöflumús og ristuðu tofu með grem…" at bounding box center [760, 491] width 803 height 47
click at [1131, 511] on div "[DATE] Vegan 1x Villisveppa stróganoff með kartöflumús og ristuðu tofu með grem…" at bounding box center [760, 491] width 803 height 47
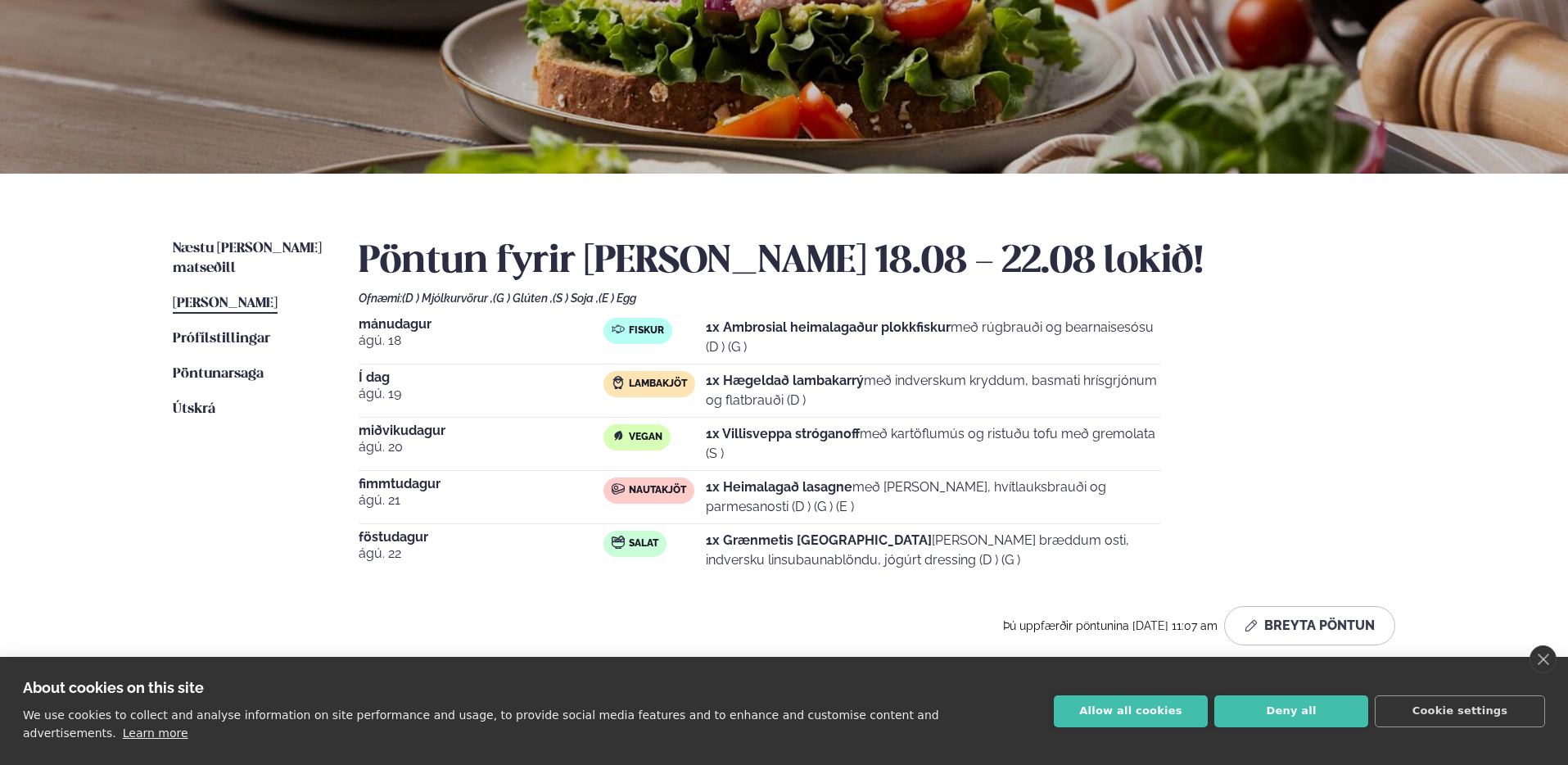
click at [169, 231] on div "Næstu [PERSON_NAME] matseðill Næsta vika [PERSON_NAME] matseðill [PERSON_NAME] …" at bounding box center [784, 445] width 1321 height 544
